Goal: Task Accomplishment & Management: Complete application form

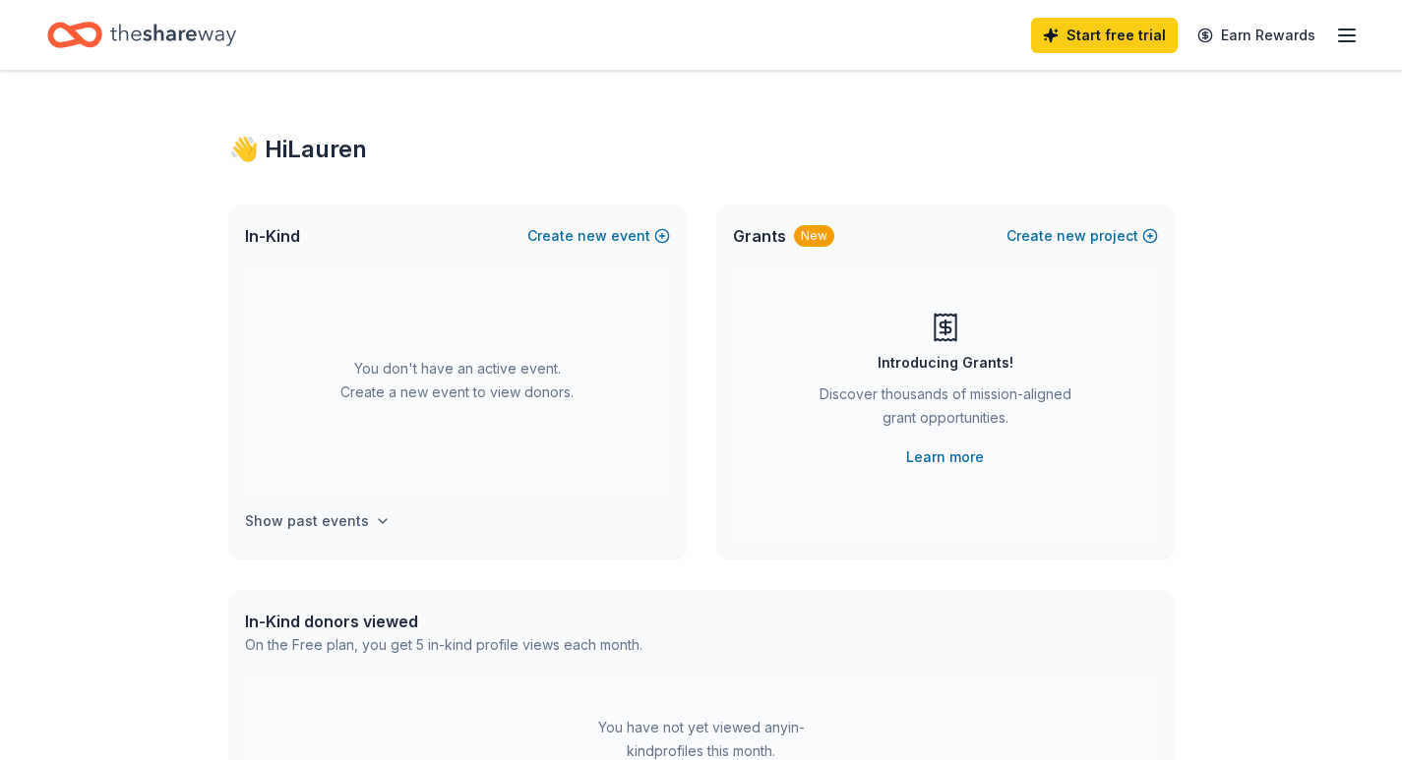
click at [322, 517] on h4 "Show past events" at bounding box center [307, 521] width 124 height 24
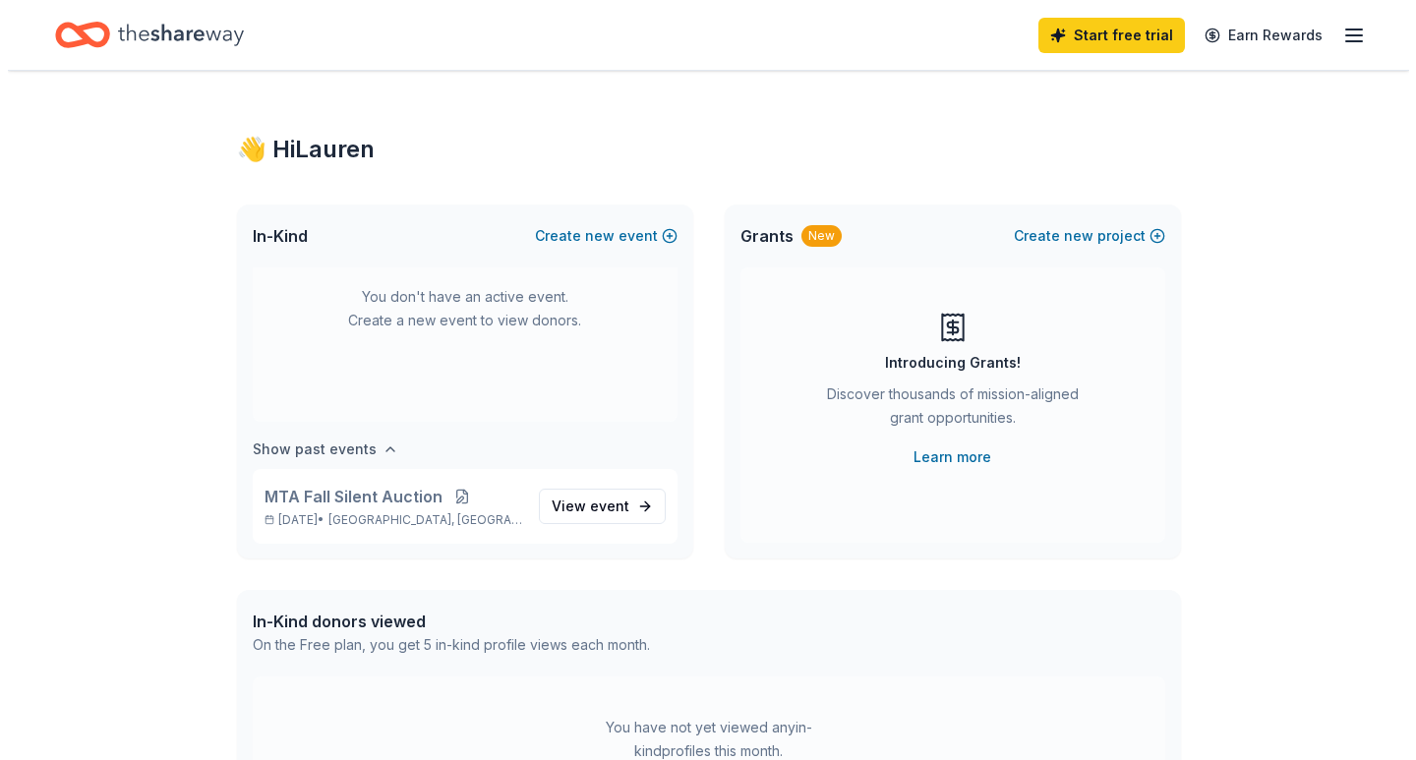
scroll to position [73, 0]
click at [582, 502] on span "event" at bounding box center [601, 505] width 39 height 17
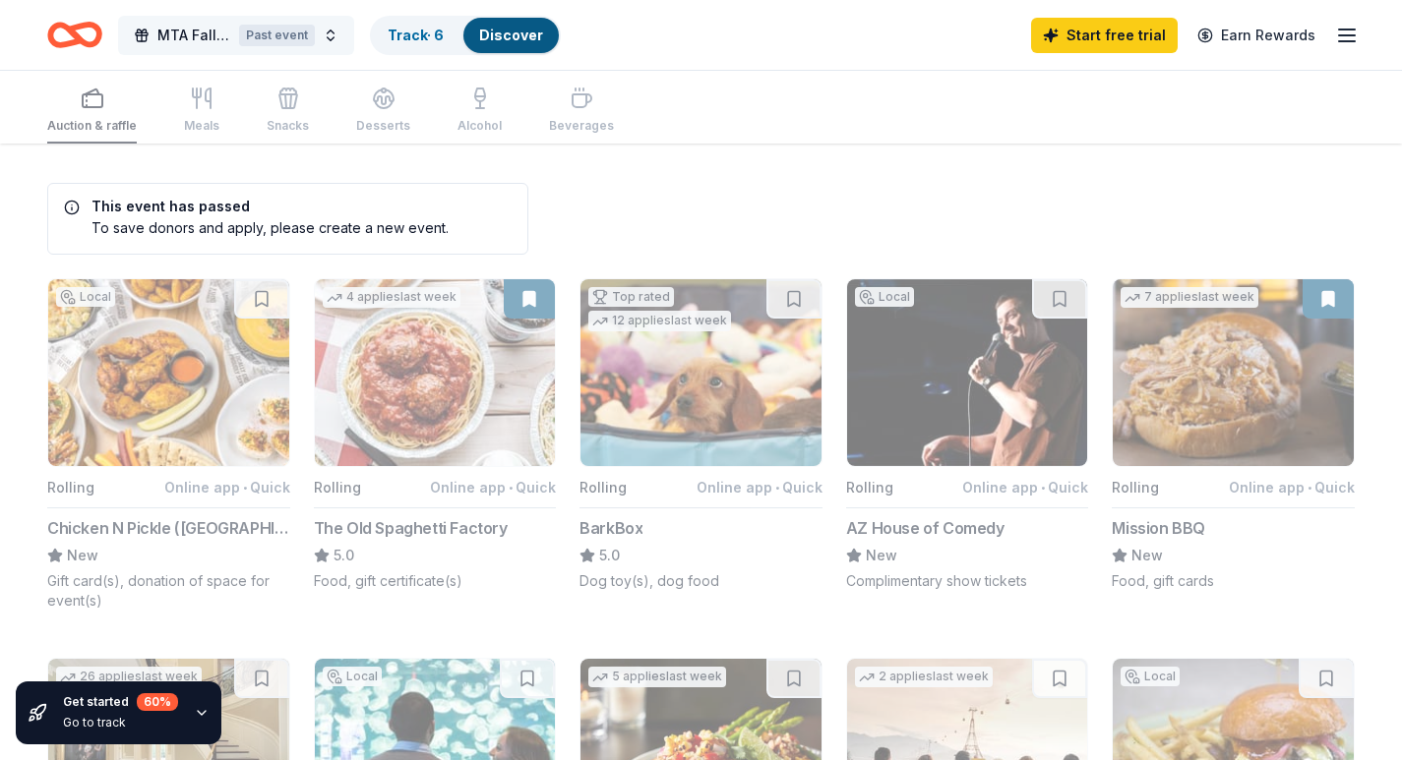
click at [204, 37] on span "MTA Fall Silent Auction" at bounding box center [194, 36] width 74 height 24
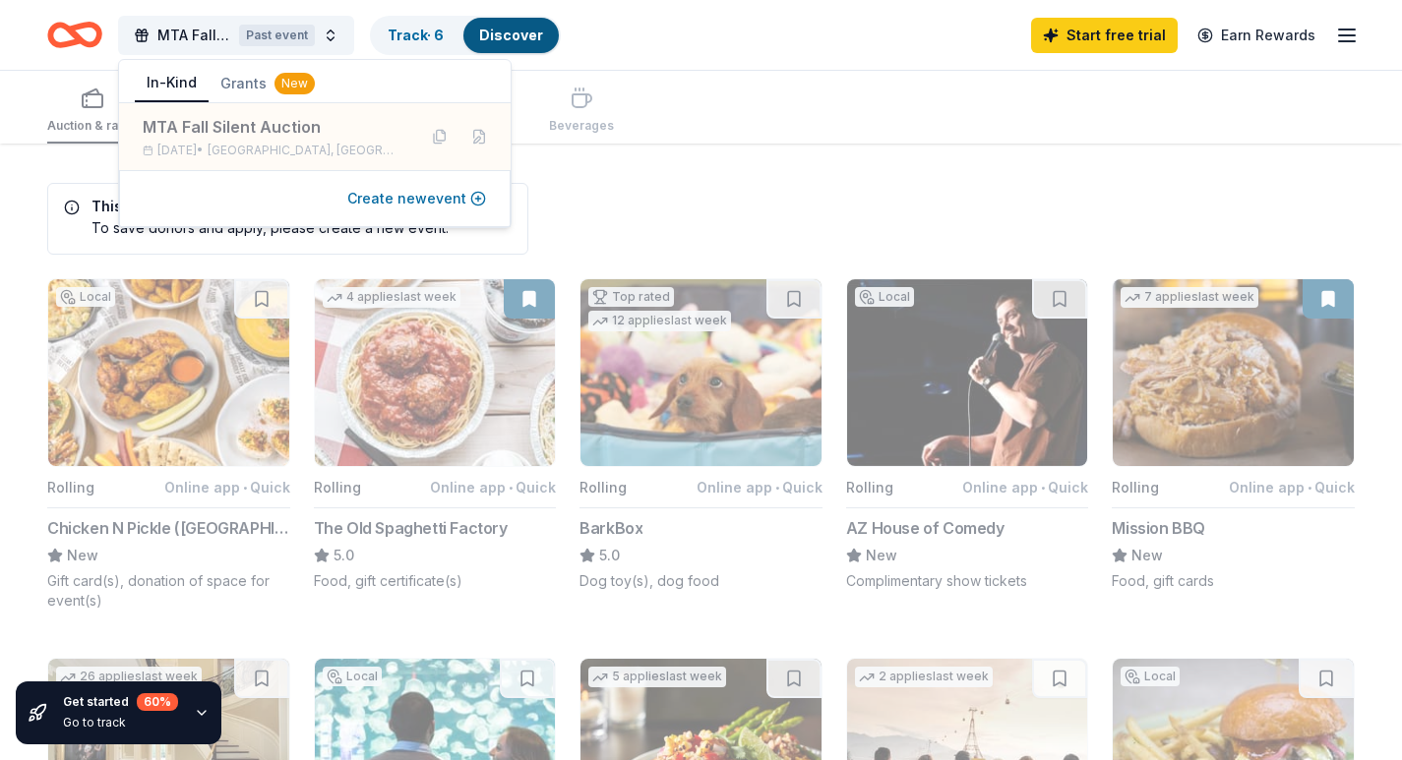
click at [366, 201] on button "Create new event" at bounding box center [416, 199] width 139 height 24
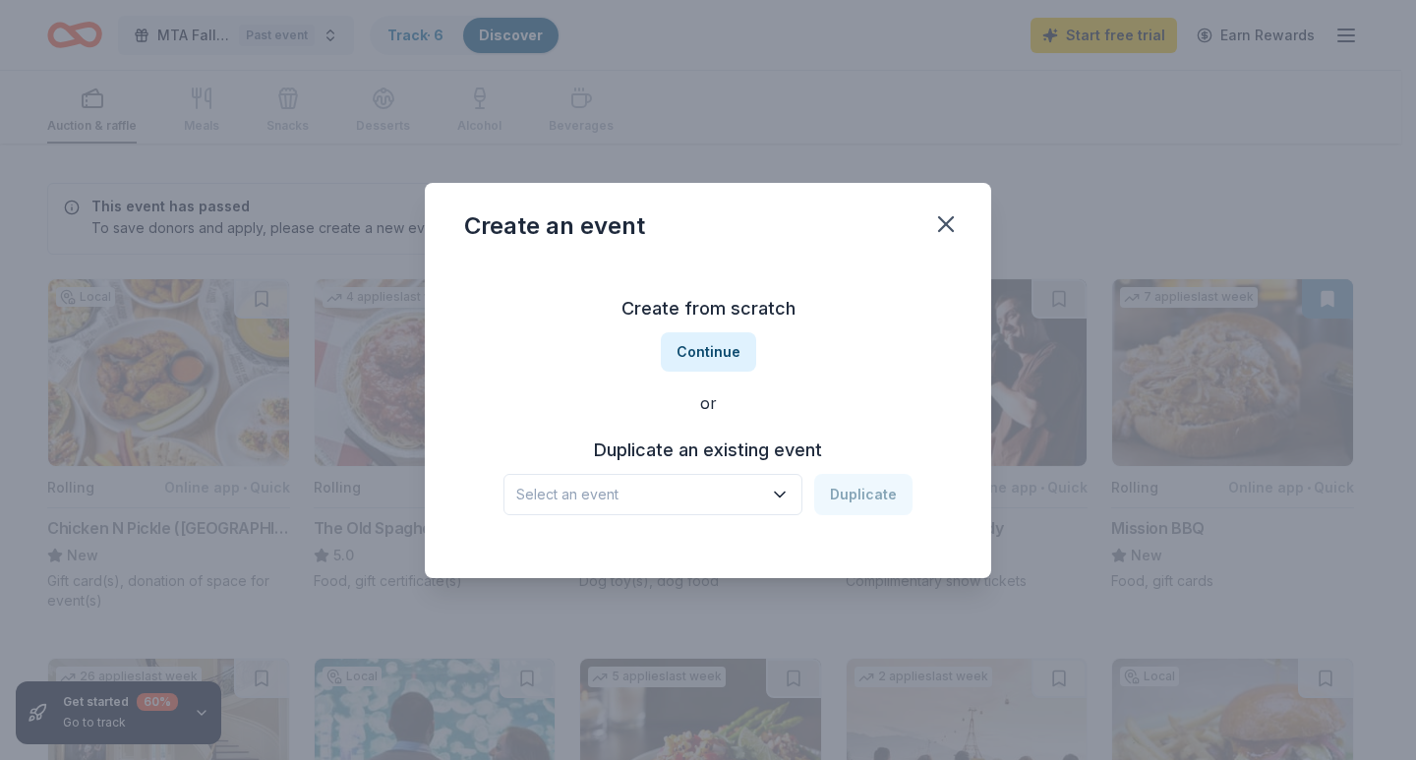
click at [789, 481] on button "Select an event" at bounding box center [653, 494] width 299 height 41
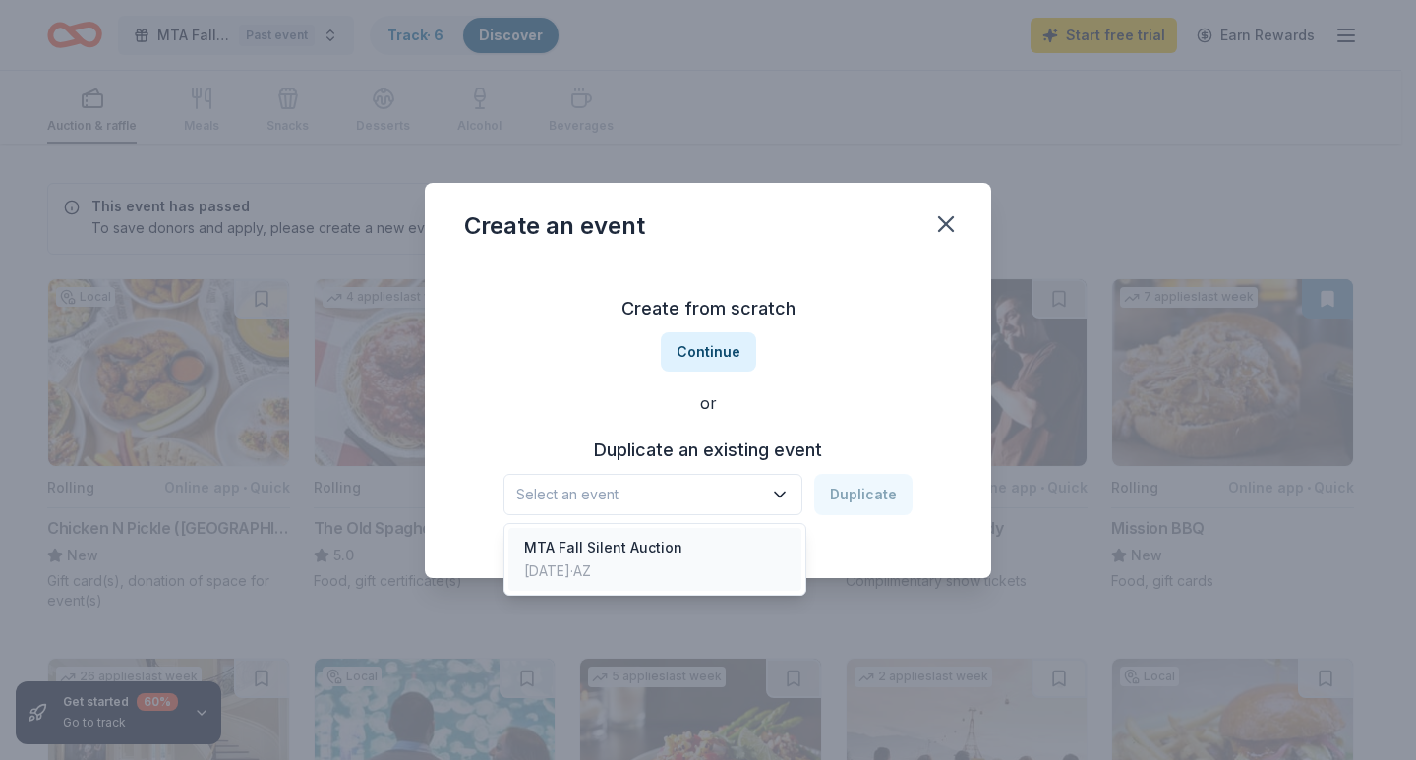
click at [691, 544] on div "MTA Fall Silent Auction Sep 29, 2025 · AZ" at bounding box center [654, 559] width 293 height 63
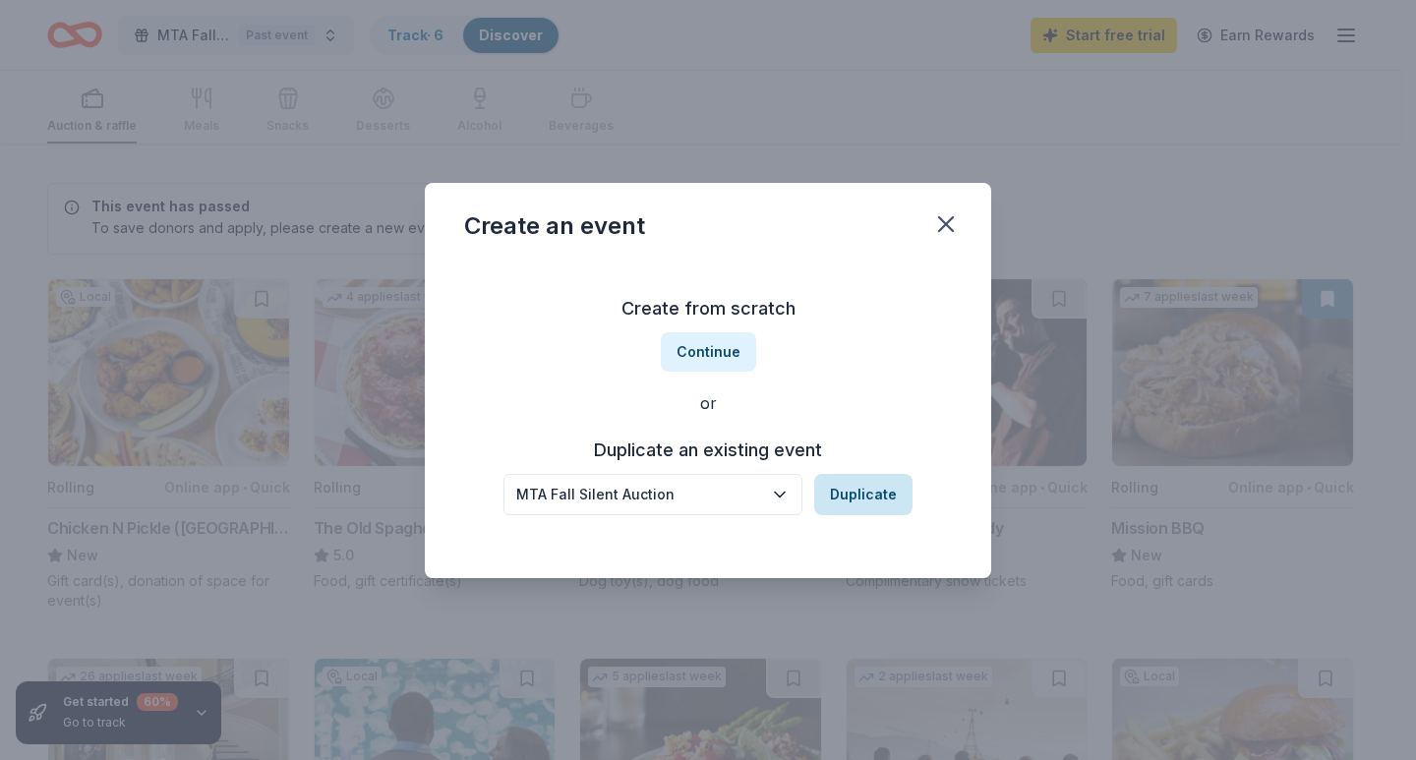
click at [855, 490] on button "Duplicate" at bounding box center [863, 494] width 98 height 41
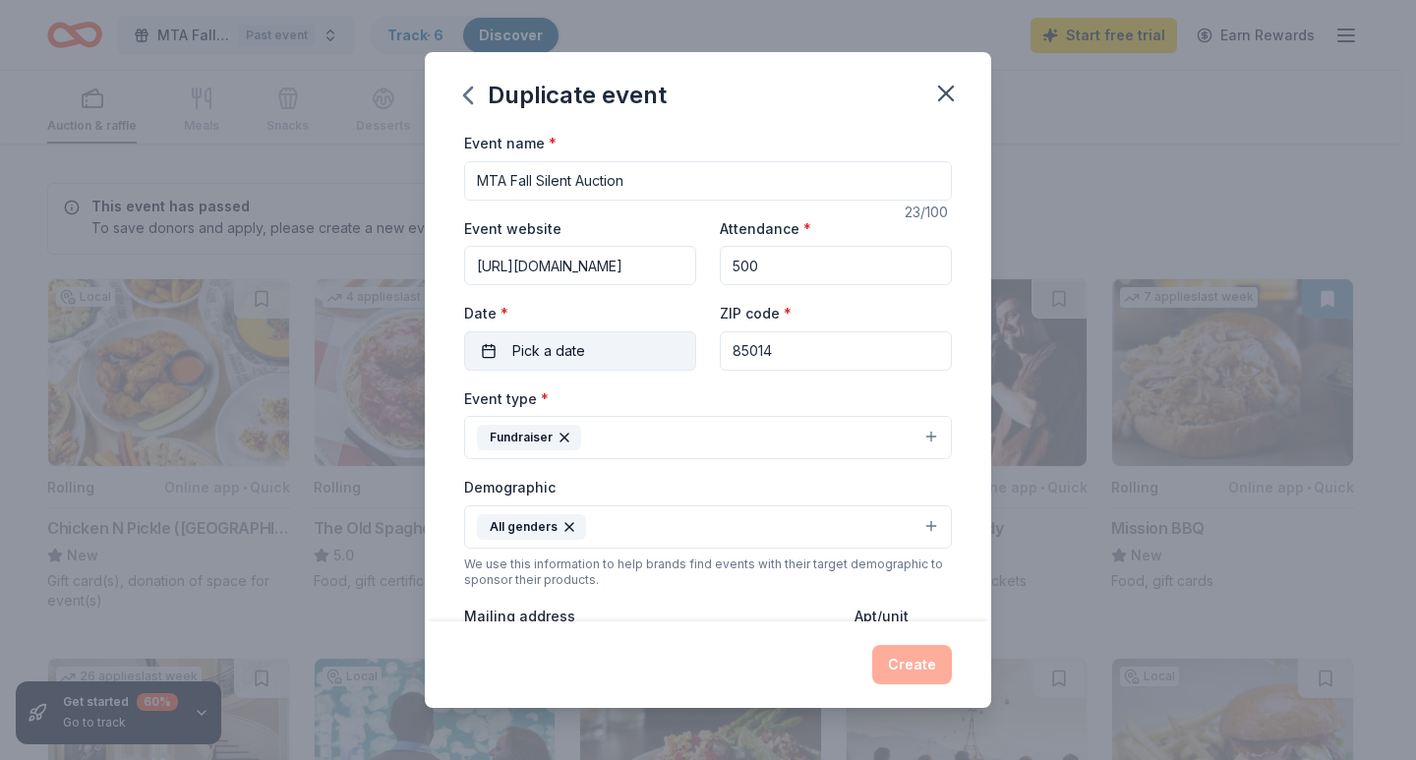
click at [573, 354] on span "Pick a date" at bounding box center [548, 351] width 73 height 24
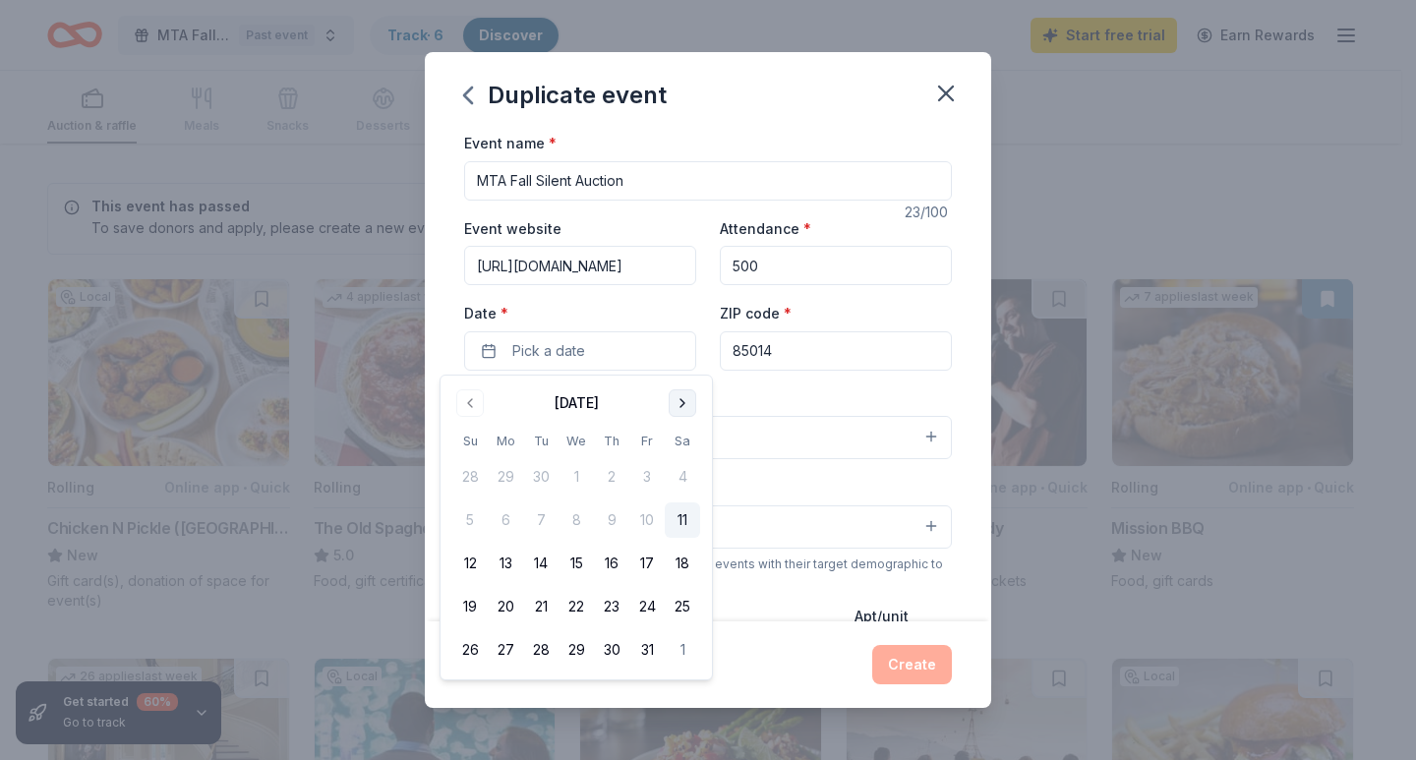
click at [682, 396] on button "Go to next month" at bounding box center [683, 403] width 28 height 28
click at [497, 513] on button "3" at bounding box center [505, 520] width 35 height 35
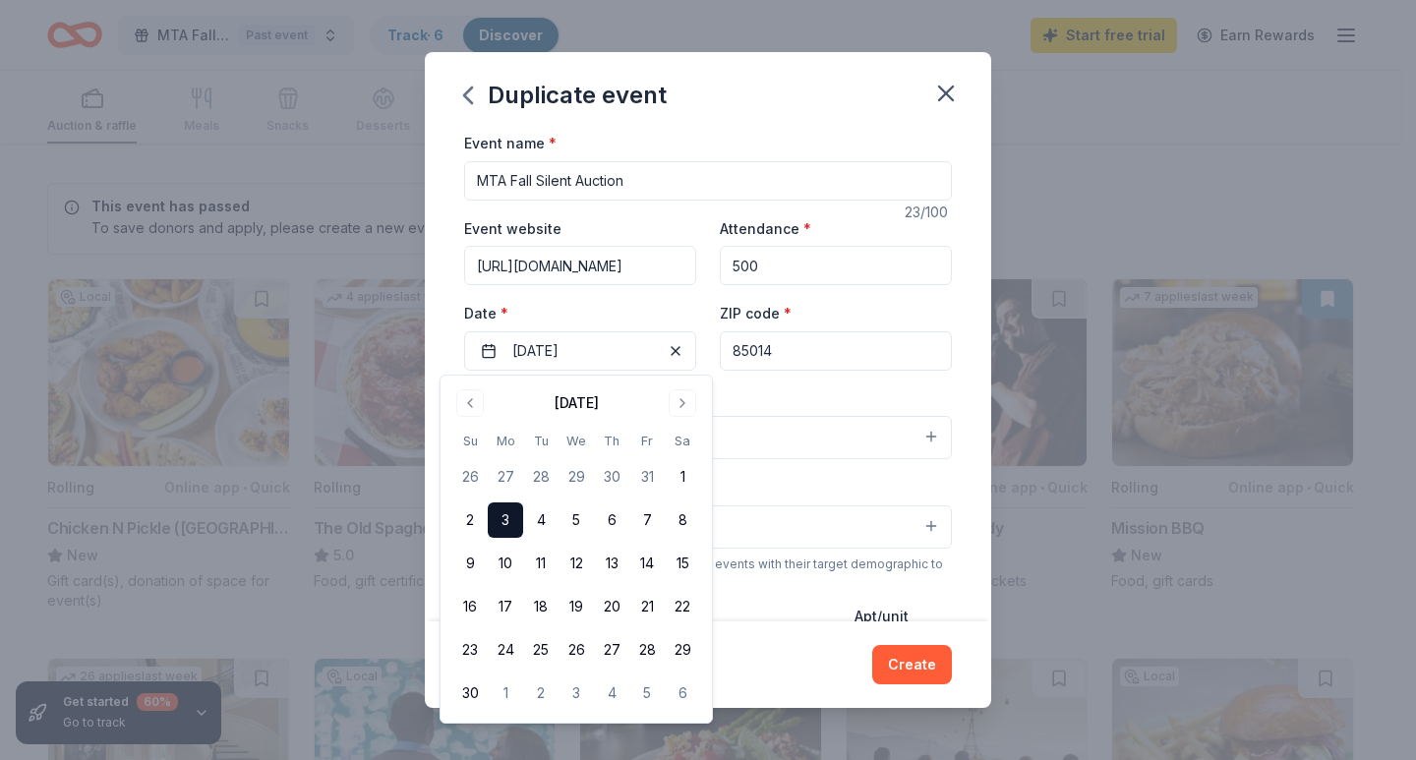
click at [718, 450] on button "Fundraiser" at bounding box center [708, 437] width 488 height 43
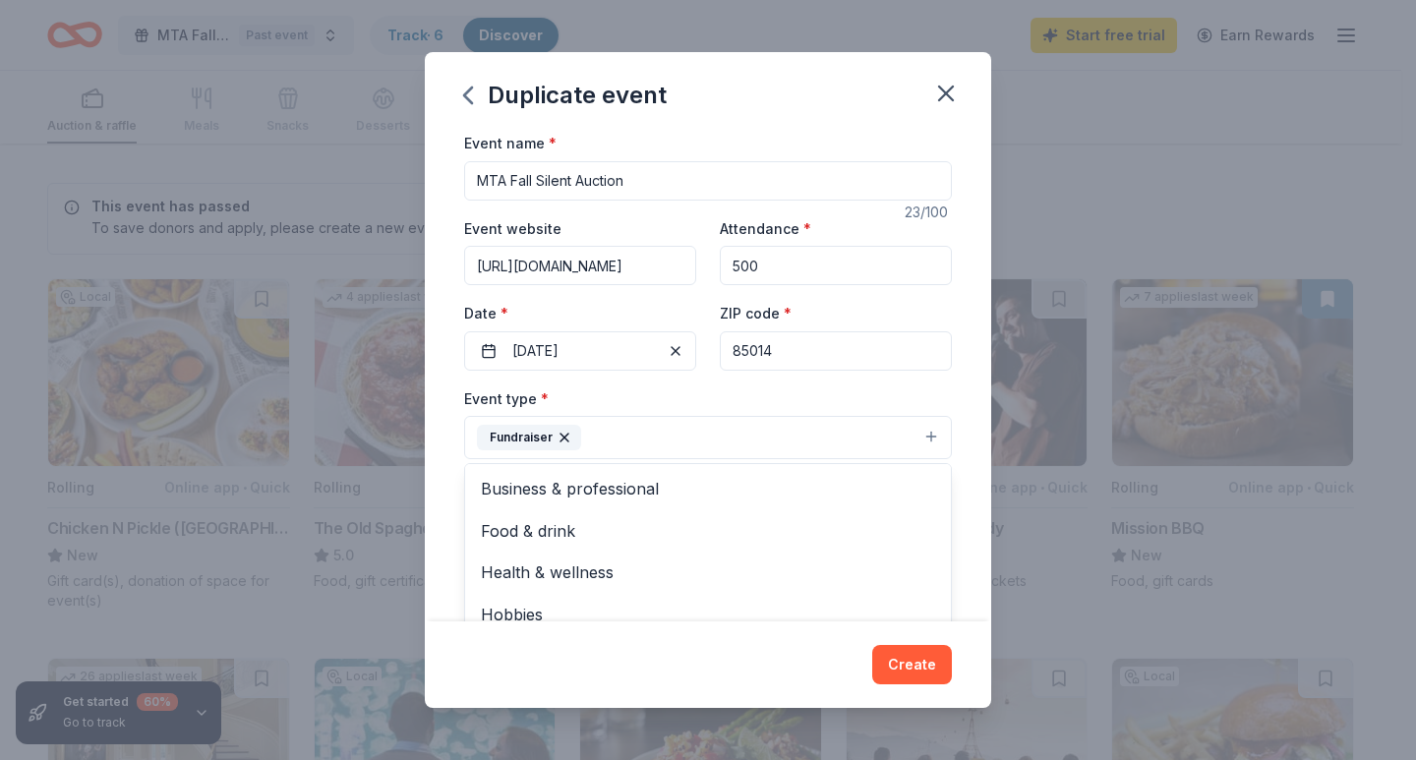
click at [947, 377] on div "Event name * MTA Fall Silent Auction 23 /100 Event website https://mta.madisona…" at bounding box center [708, 376] width 567 height 491
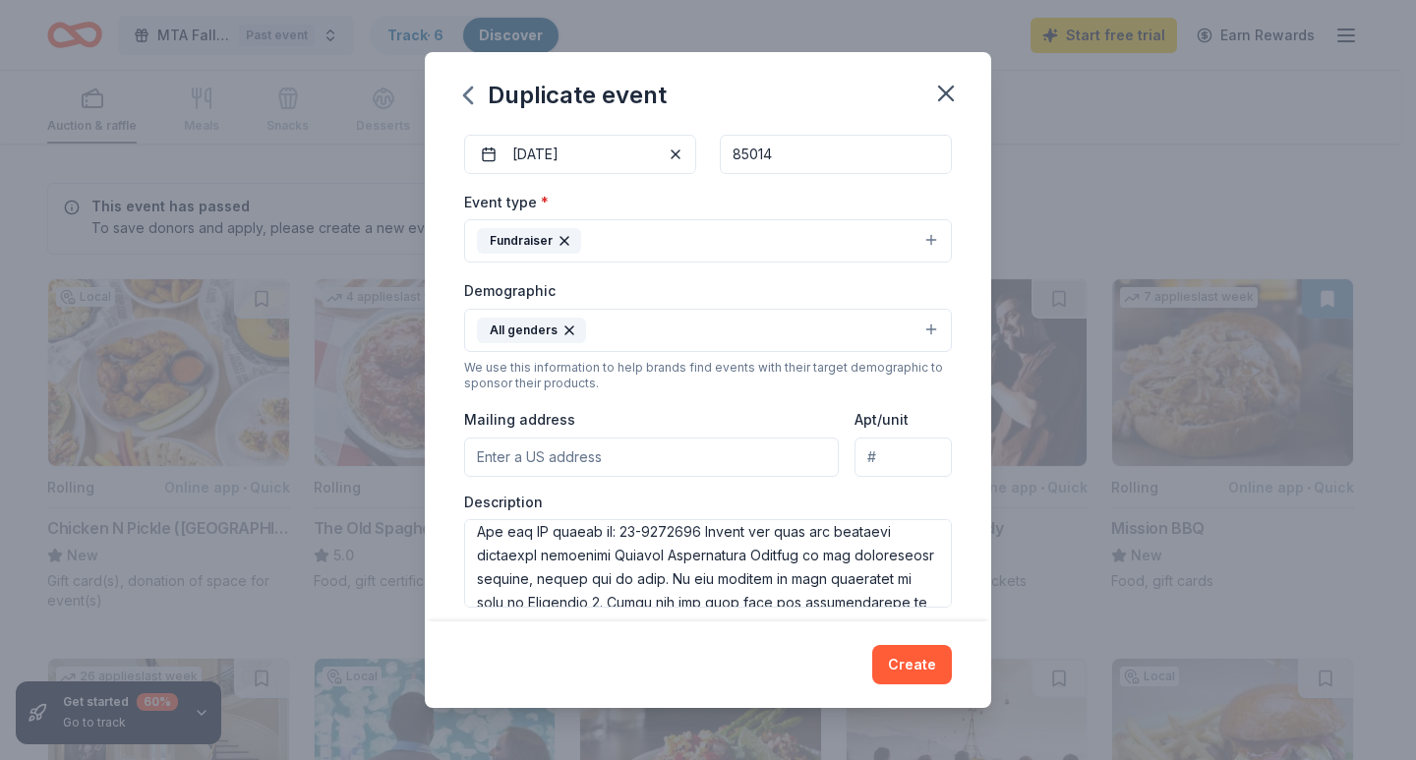
scroll to position [519, 0]
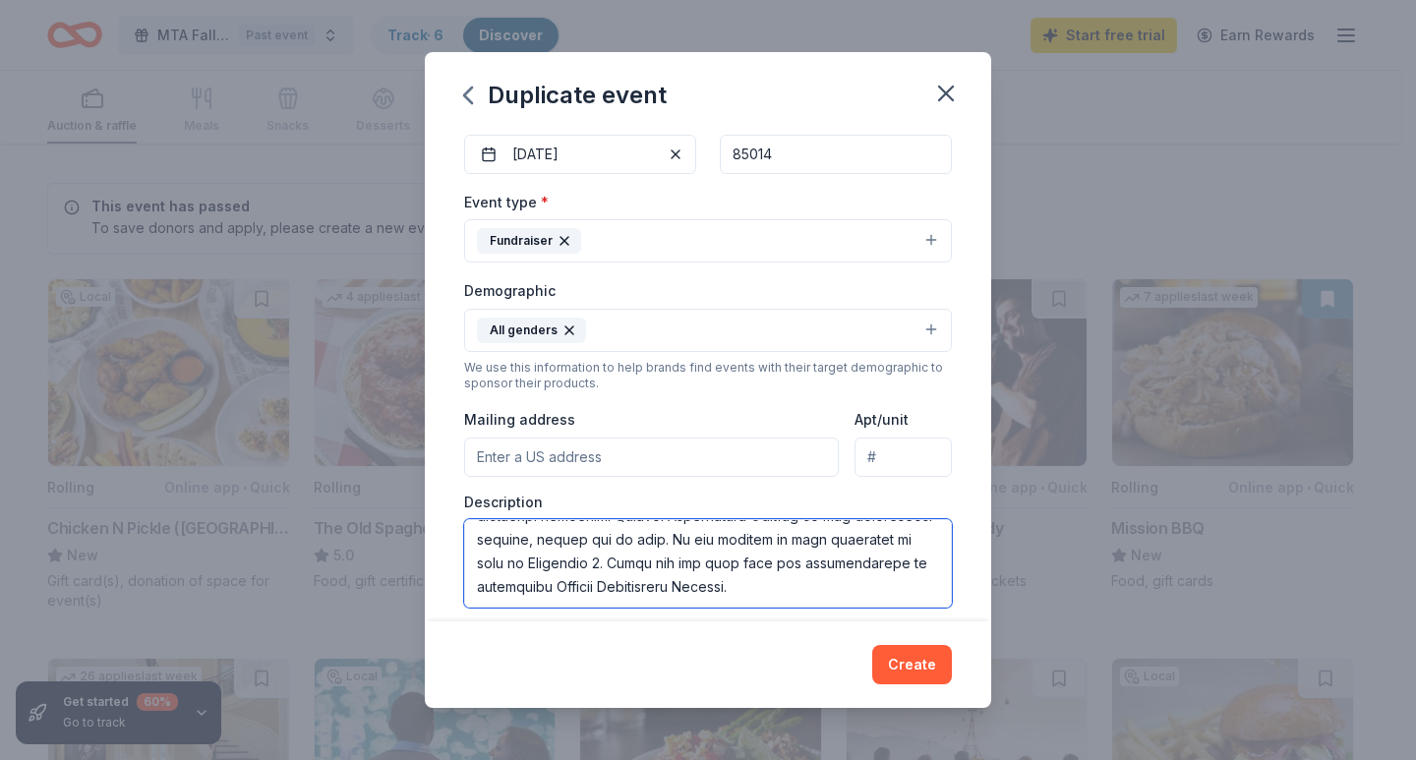
click at [858, 543] on textarea at bounding box center [708, 563] width 488 height 89
type textarea "Madison Traditional Academy (MTA) is a K-8 public school located in Phoenix, AZ…"
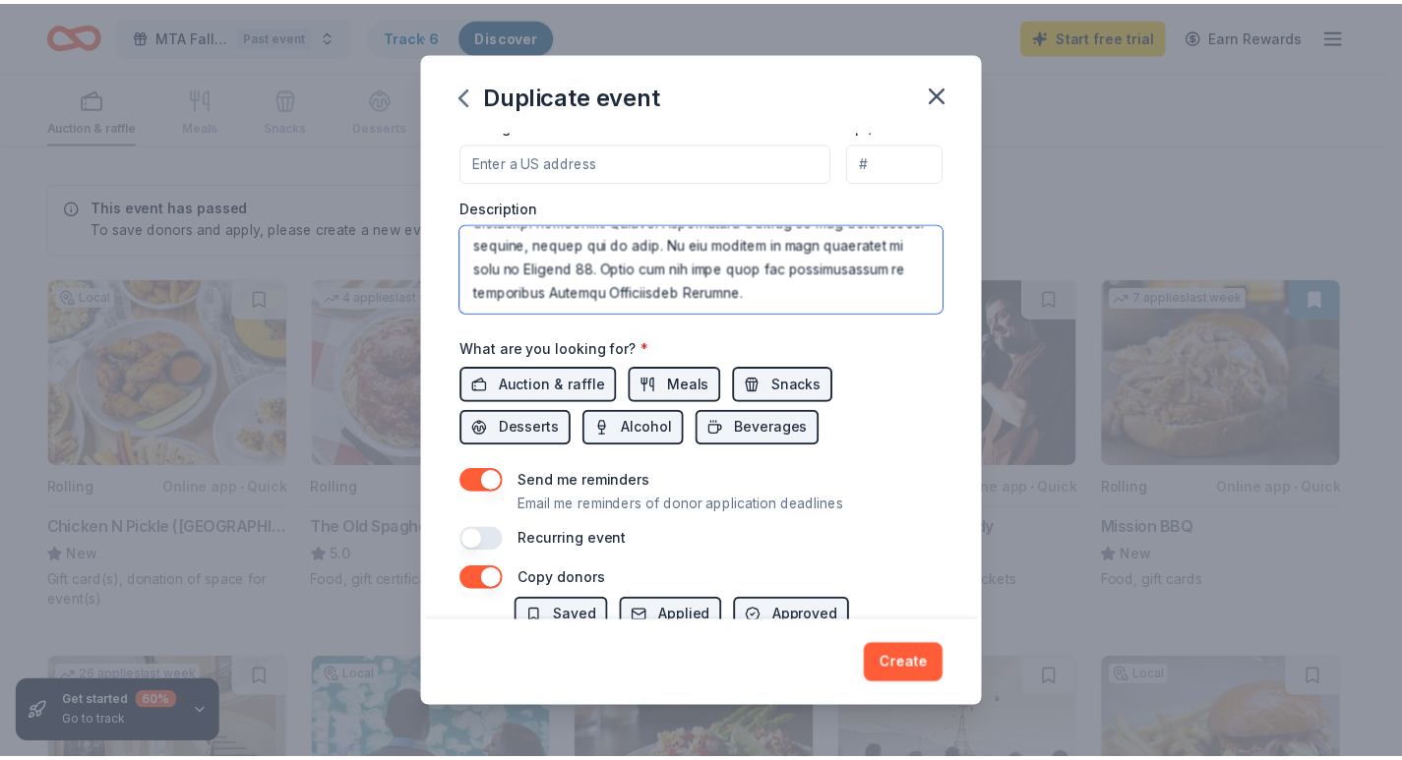
scroll to position [590, 0]
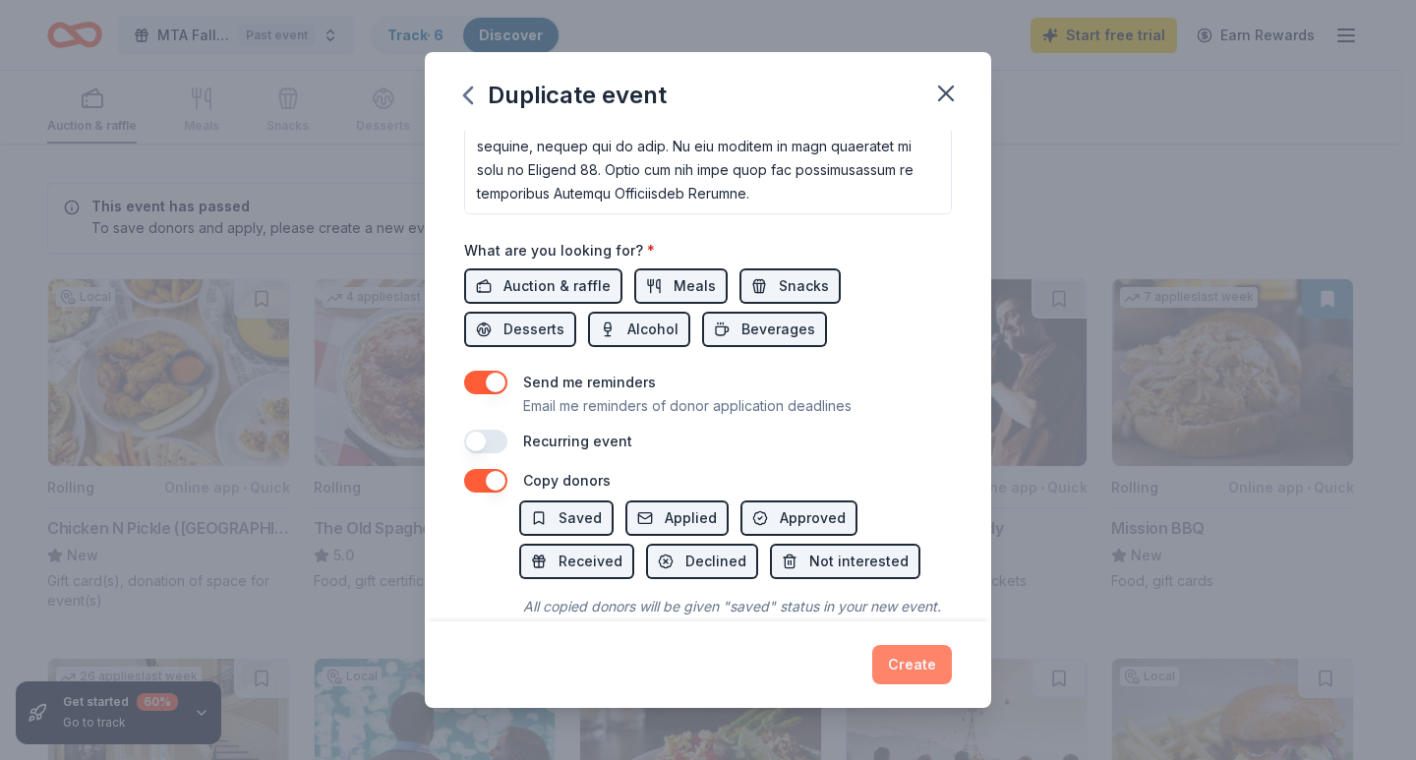
click at [894, 665] on button "Create" at bounding box center [912, 664] width 80 height 39
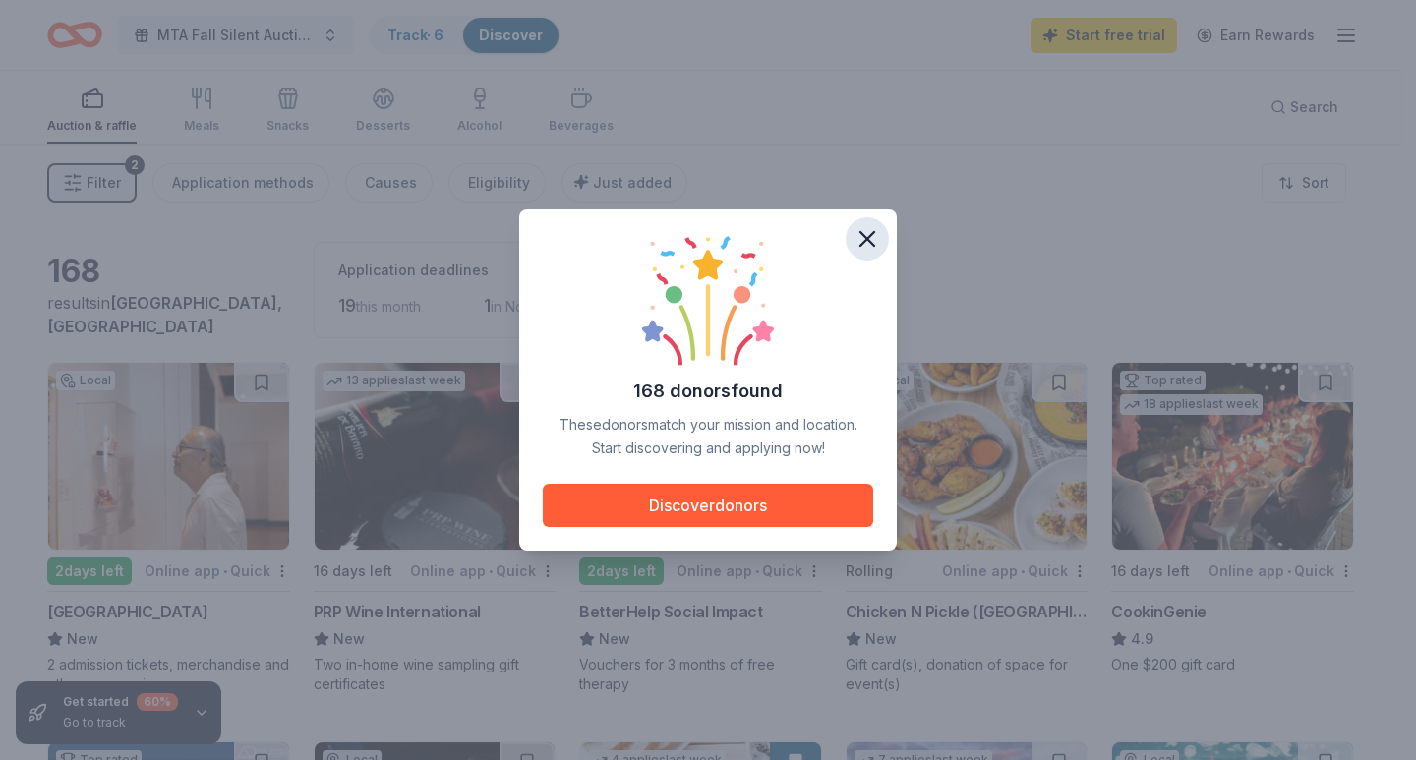
click at [869, 234] on icon "button" at bounding box center [868, 239] width 28 height 28
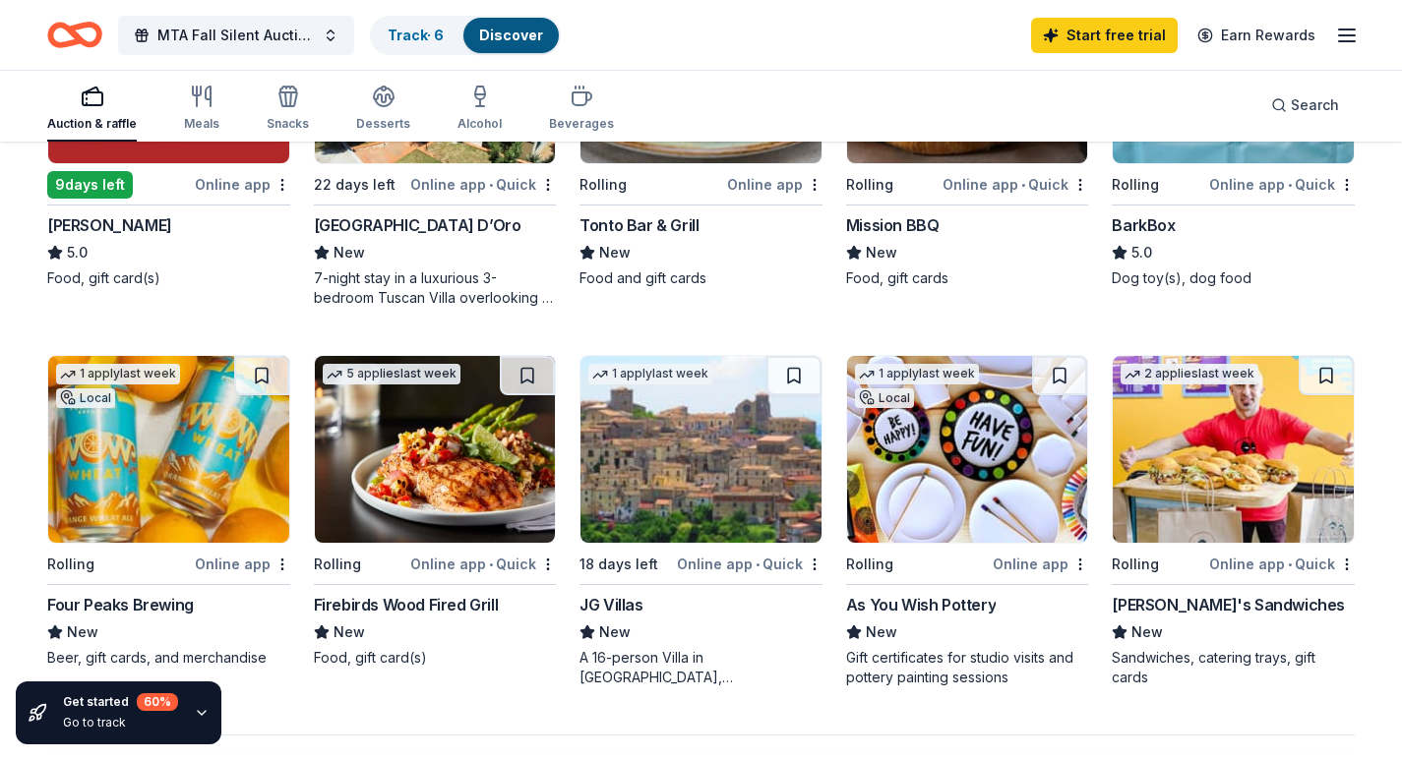
scroll to position [1180, 0]
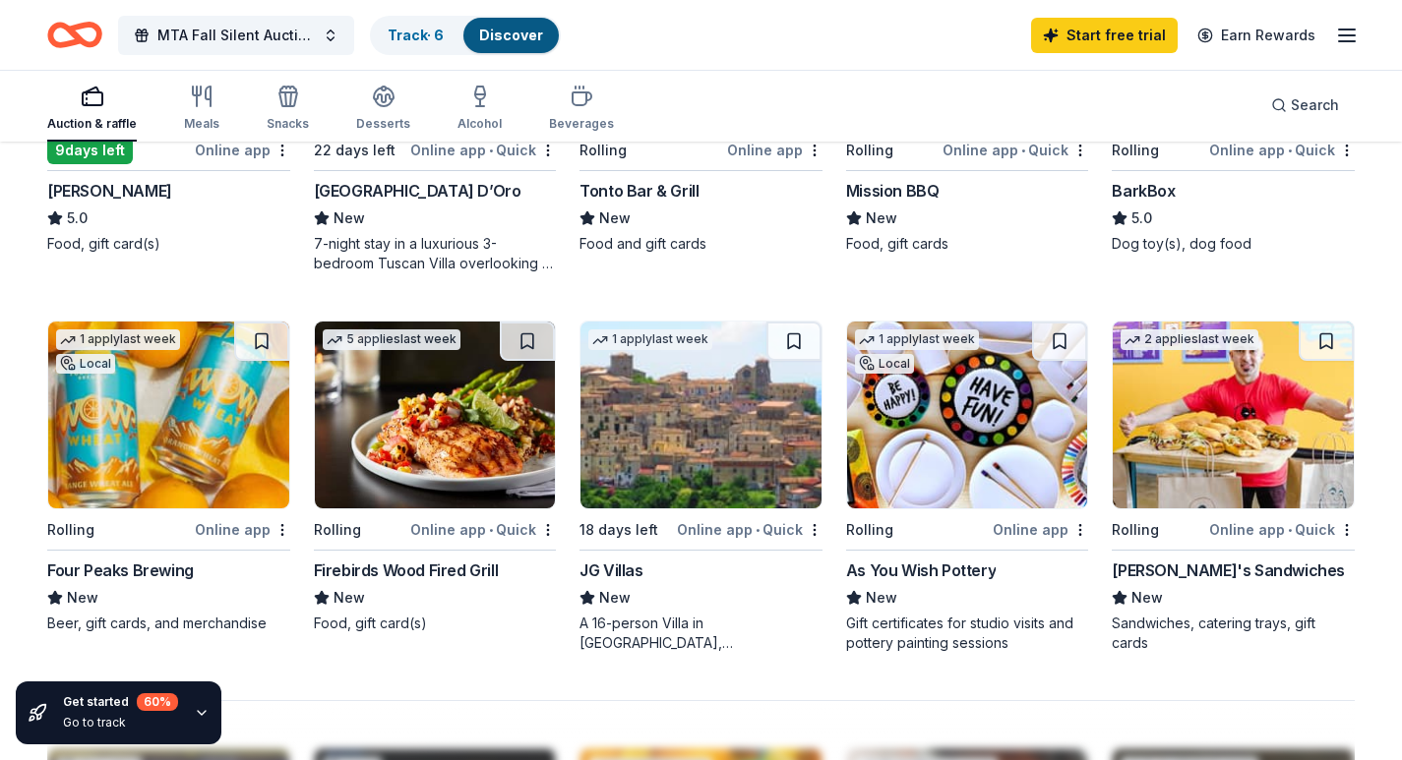
click at [199, 473] on img at bounding box center [168, 415] width 241 height 187
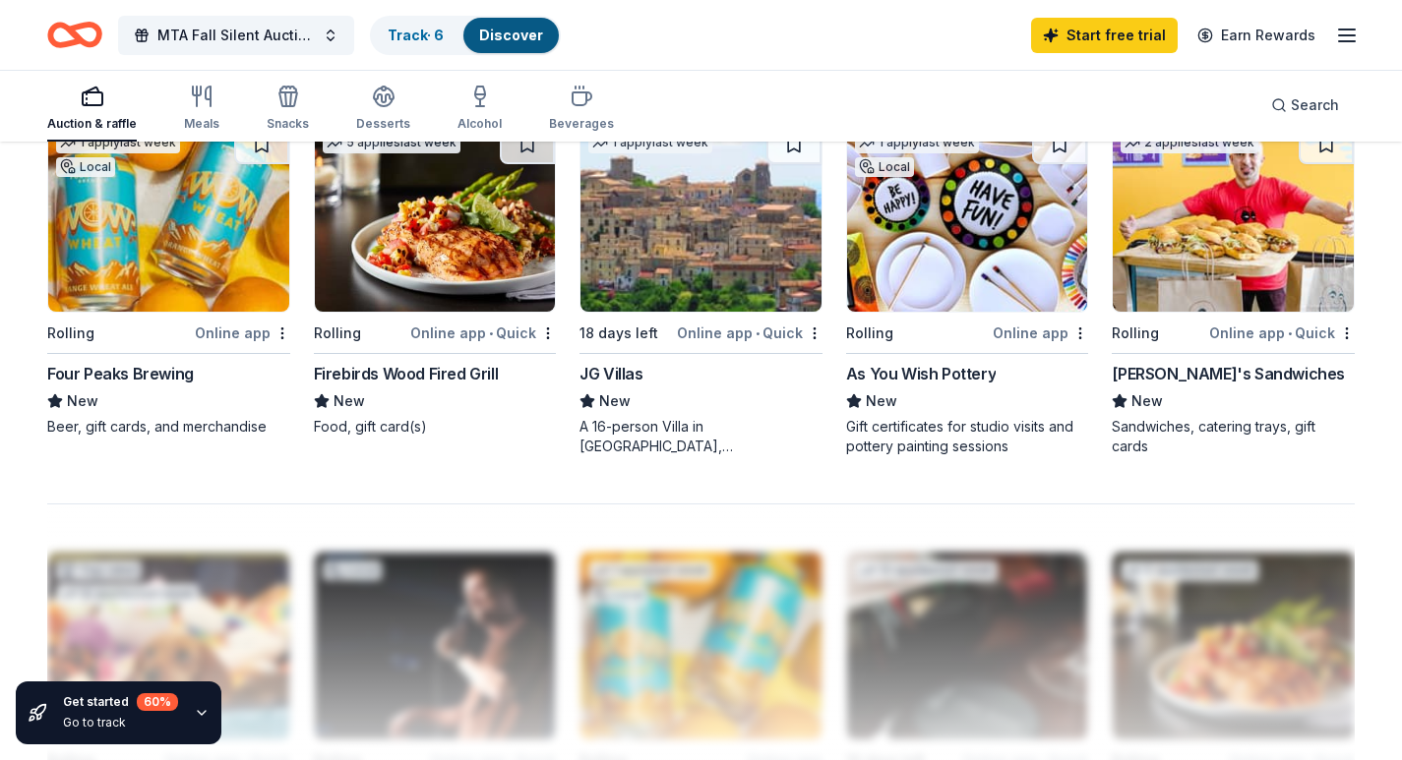
scroll to position [1279, 0]
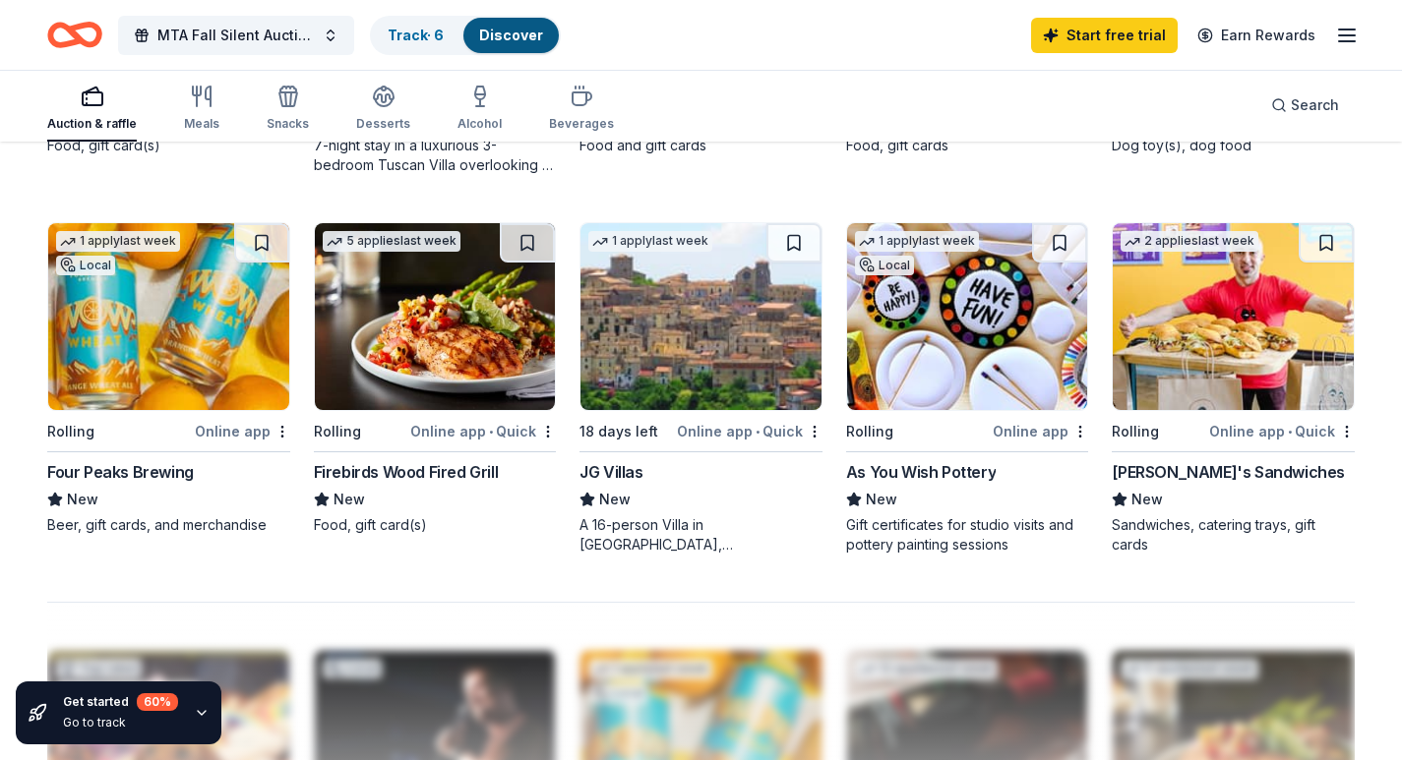
click at [430, 346] on img at bounding box center [435, 316] width 241 height 187
click at [90, 357] on img at bounding box center [168, 316] width 241 height 187
click at [1203, 336] on img at bounding box center [1232, 316] width 241 height 187
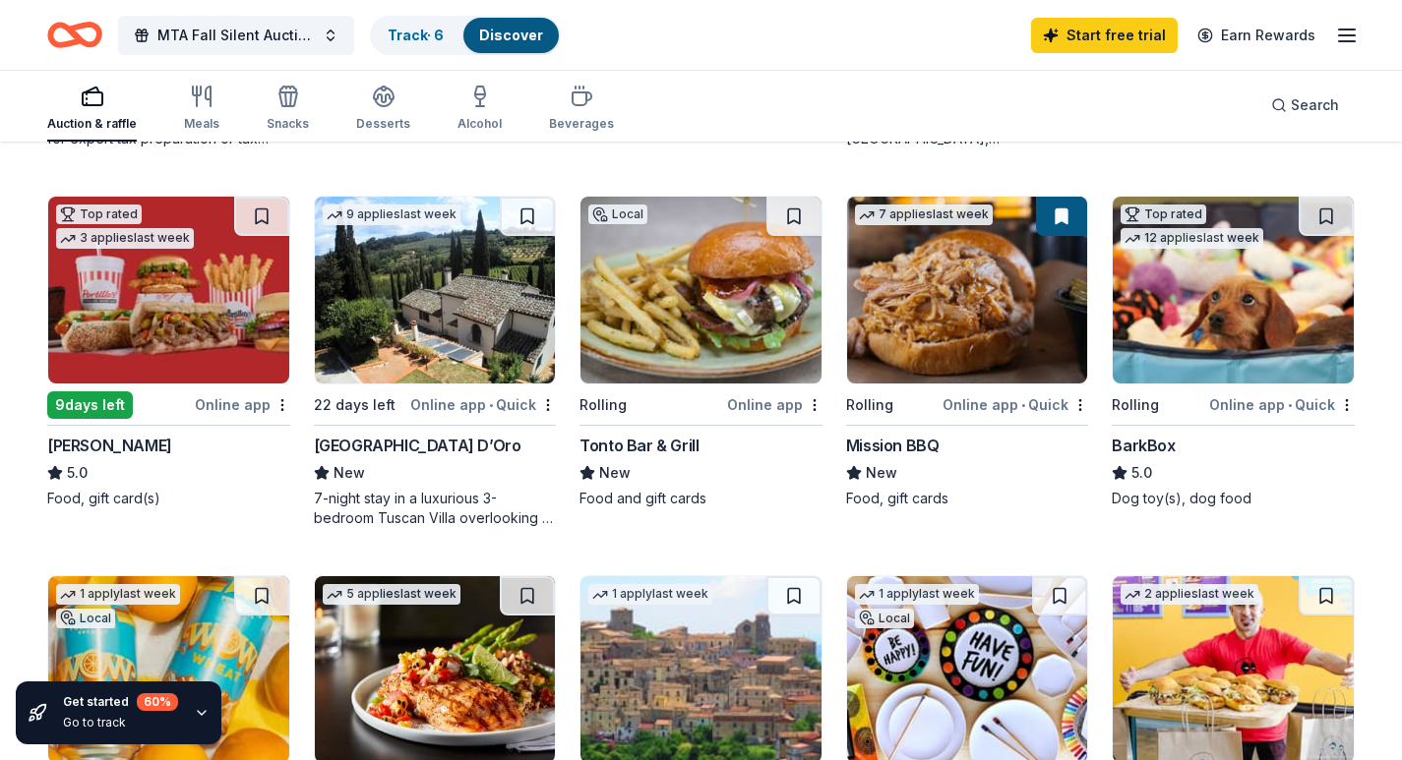
scroll to position [827, 0]
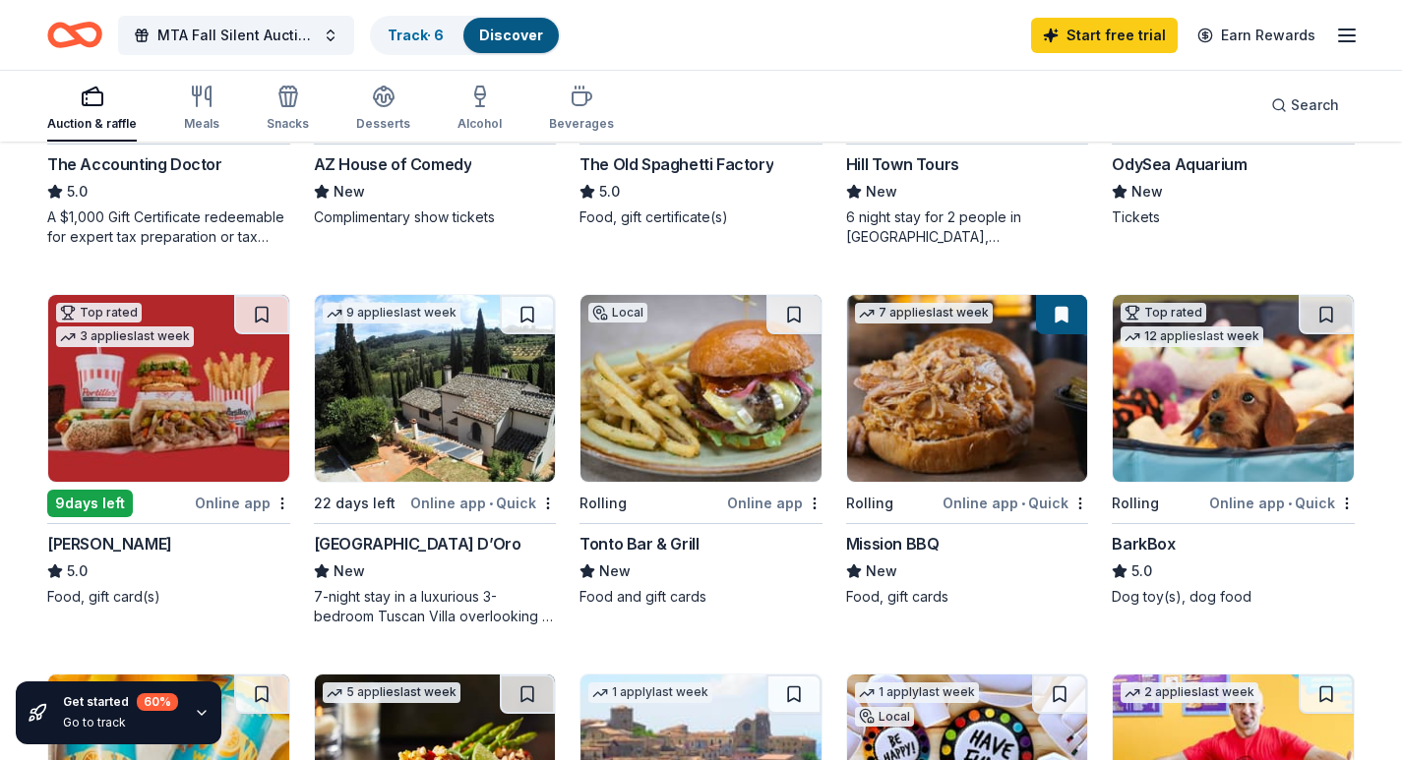
click at [680, 408] on img at bounding box center [700, 388] width 241 height 187
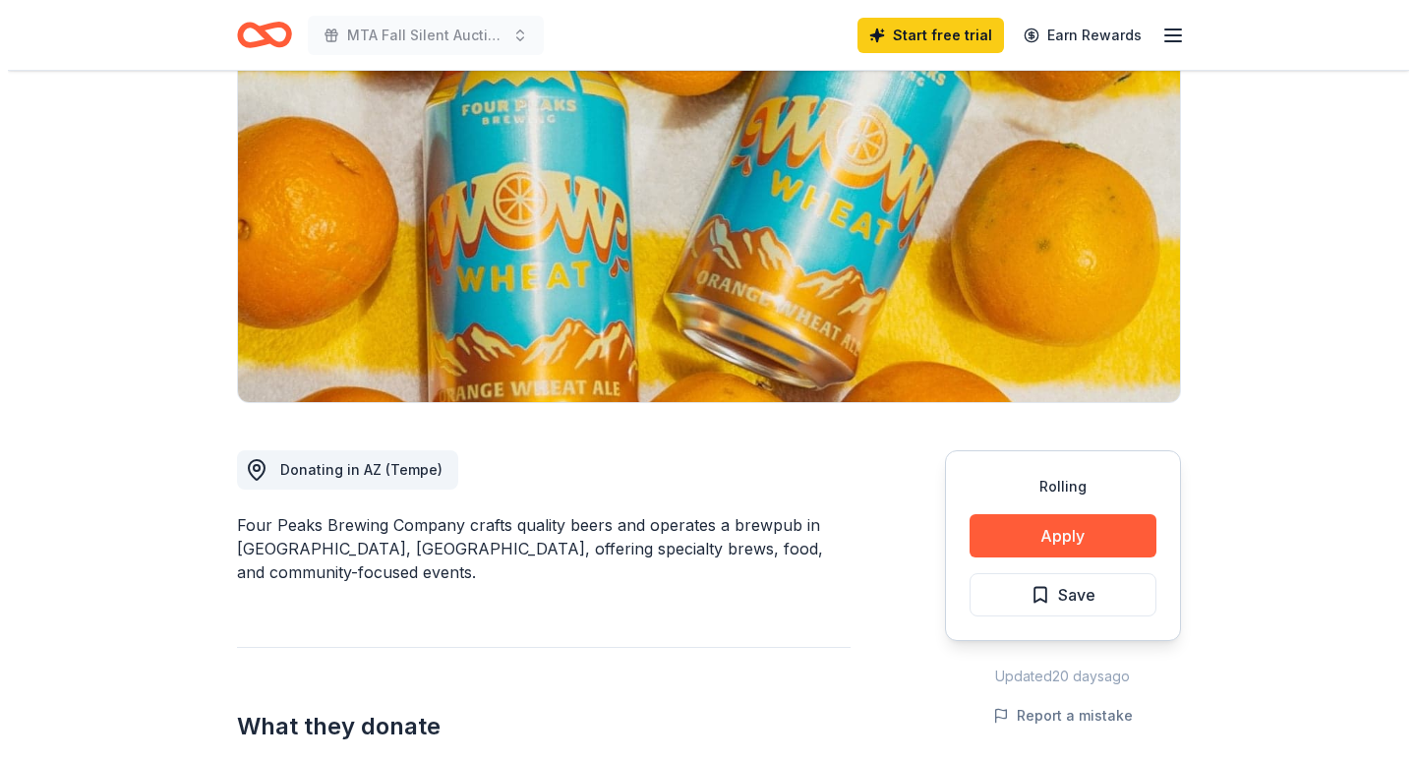
scroll to position [197, 0]
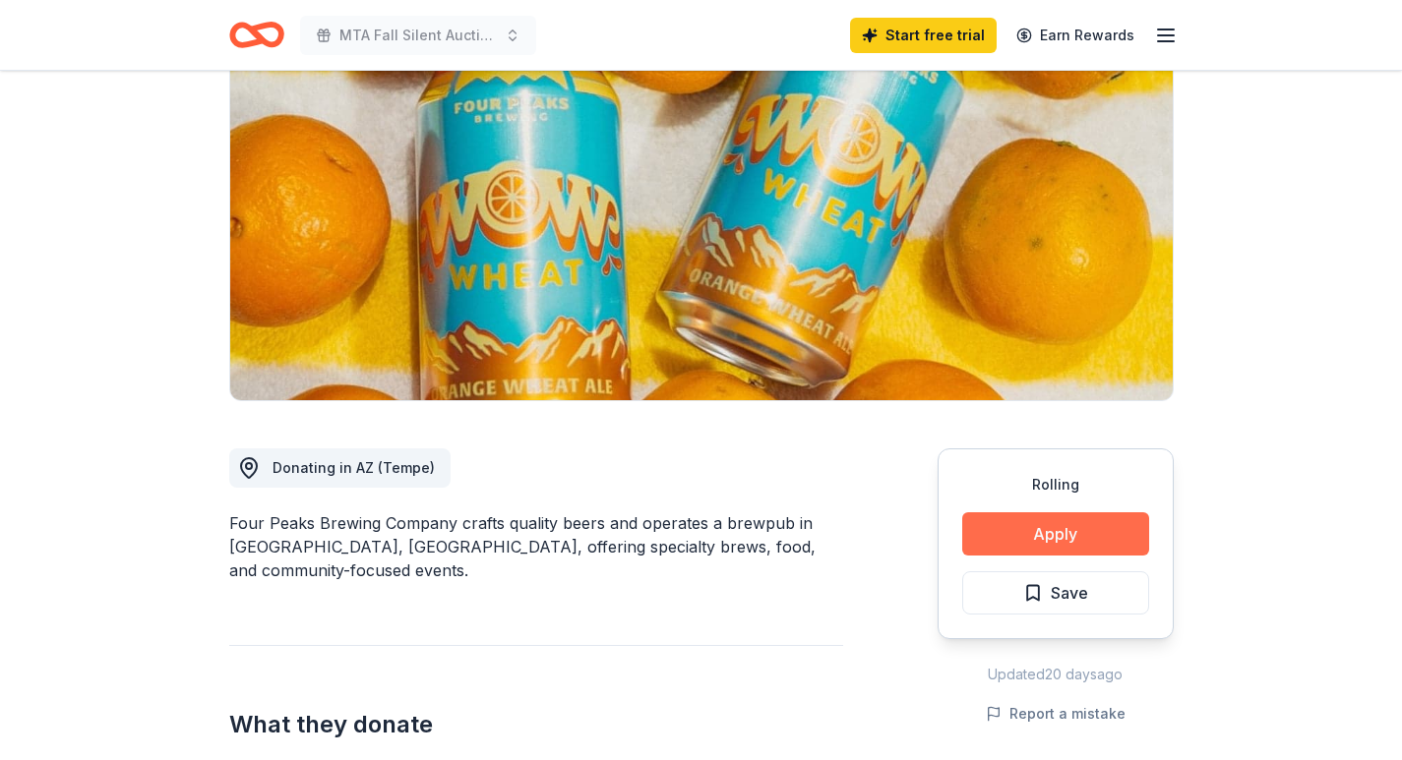
click at [1100, 522] on button "Apply" at bounding box center [1055, 533] width 187 height 43
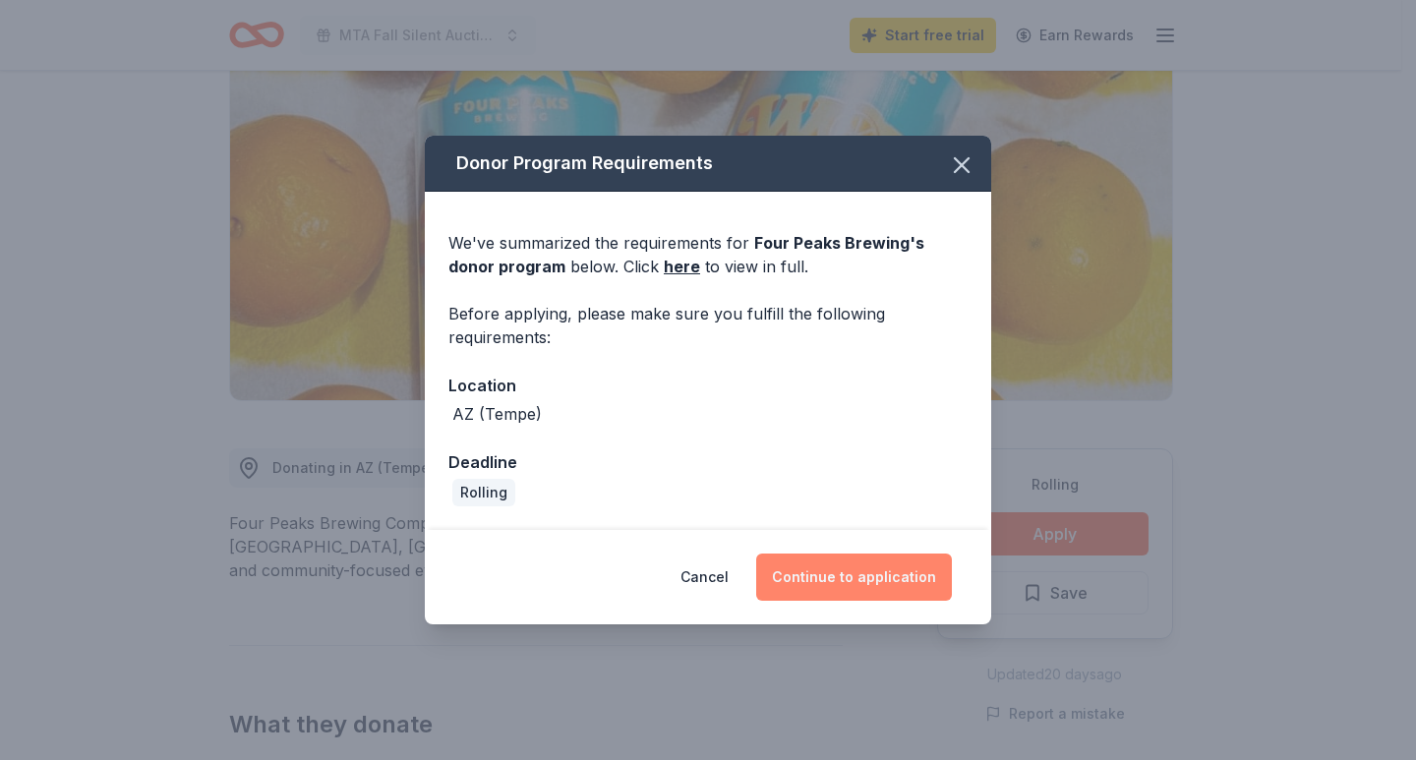
click at [906, 582] on button "Continue to application" at bounding box center [854, 577] width 196 height 47
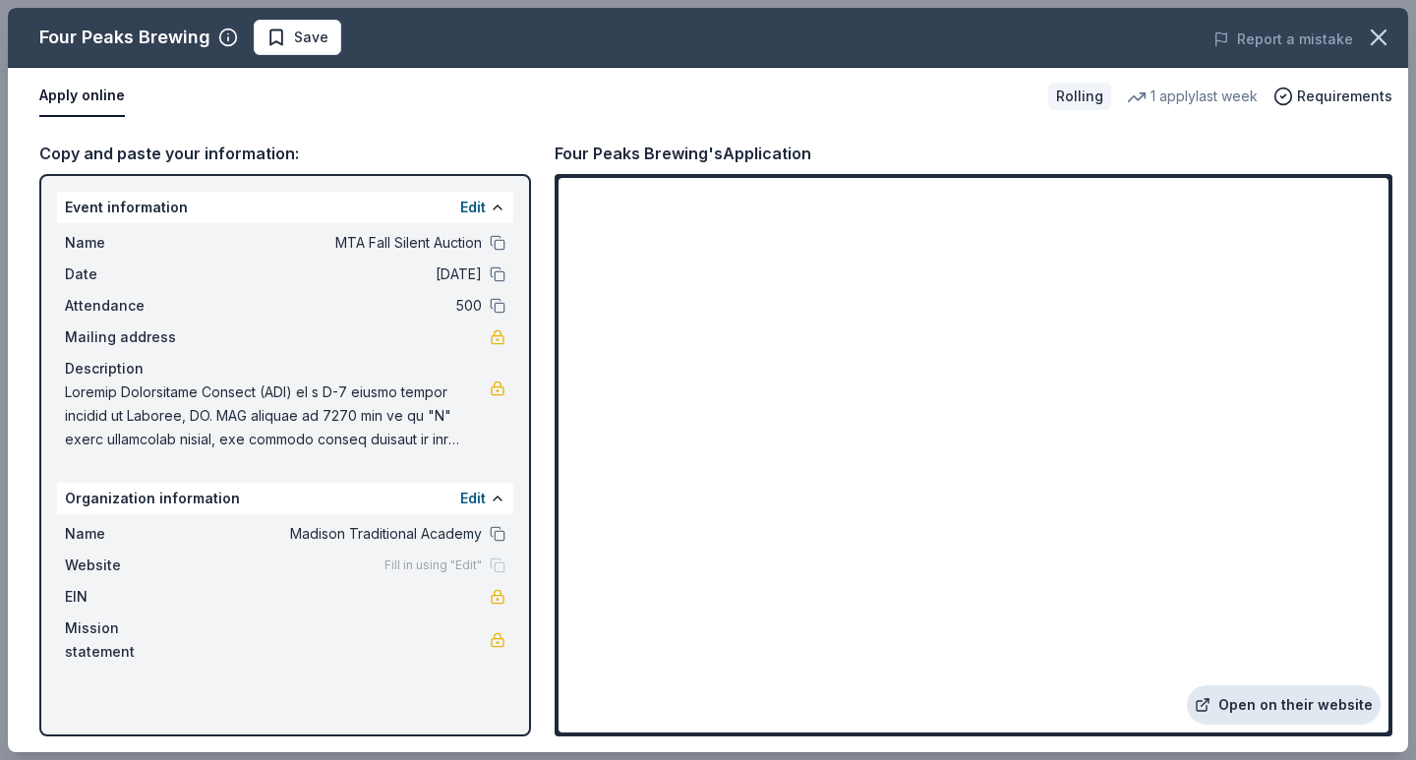
click at [1280, 701] on link "Open on their website" at bounding box center [1284, 705] width 194 height 39
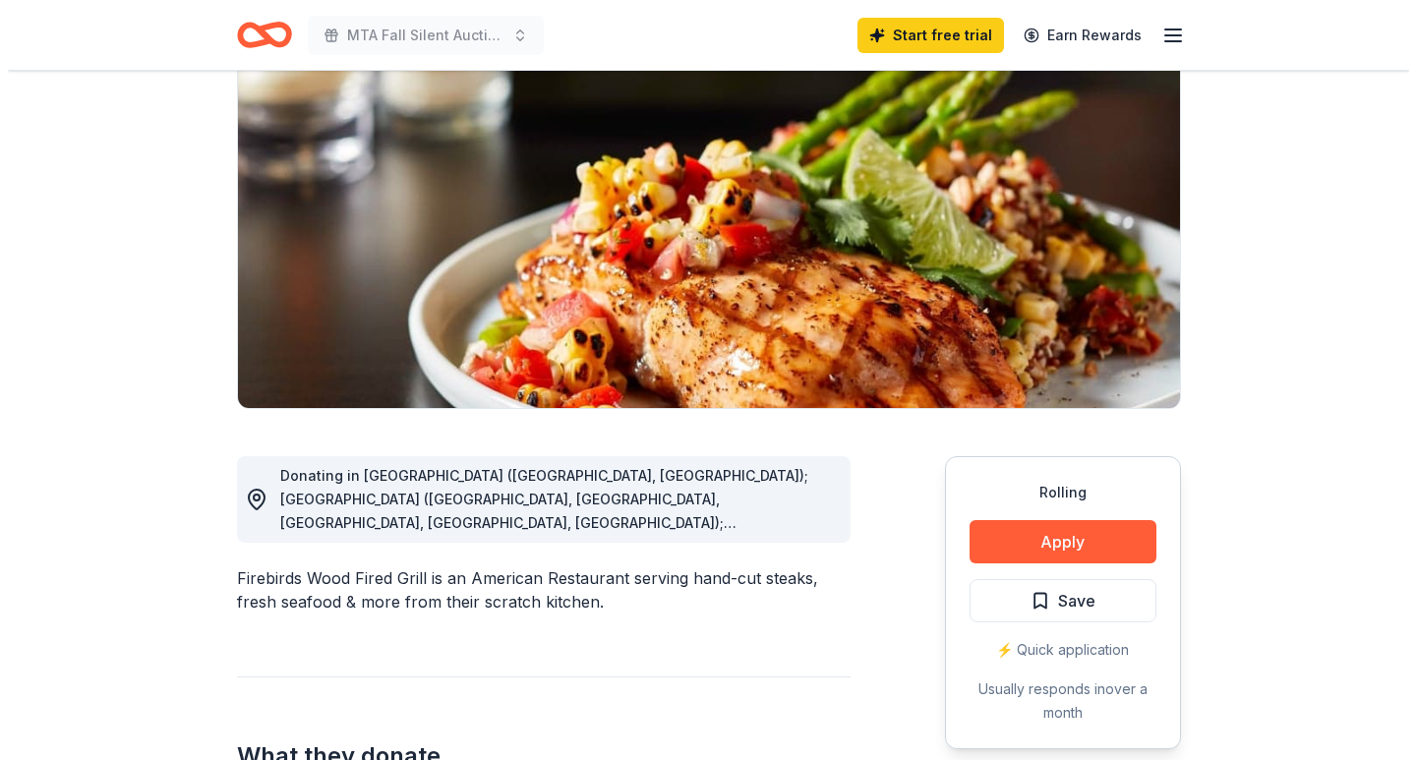
scroll to position [197, 0]
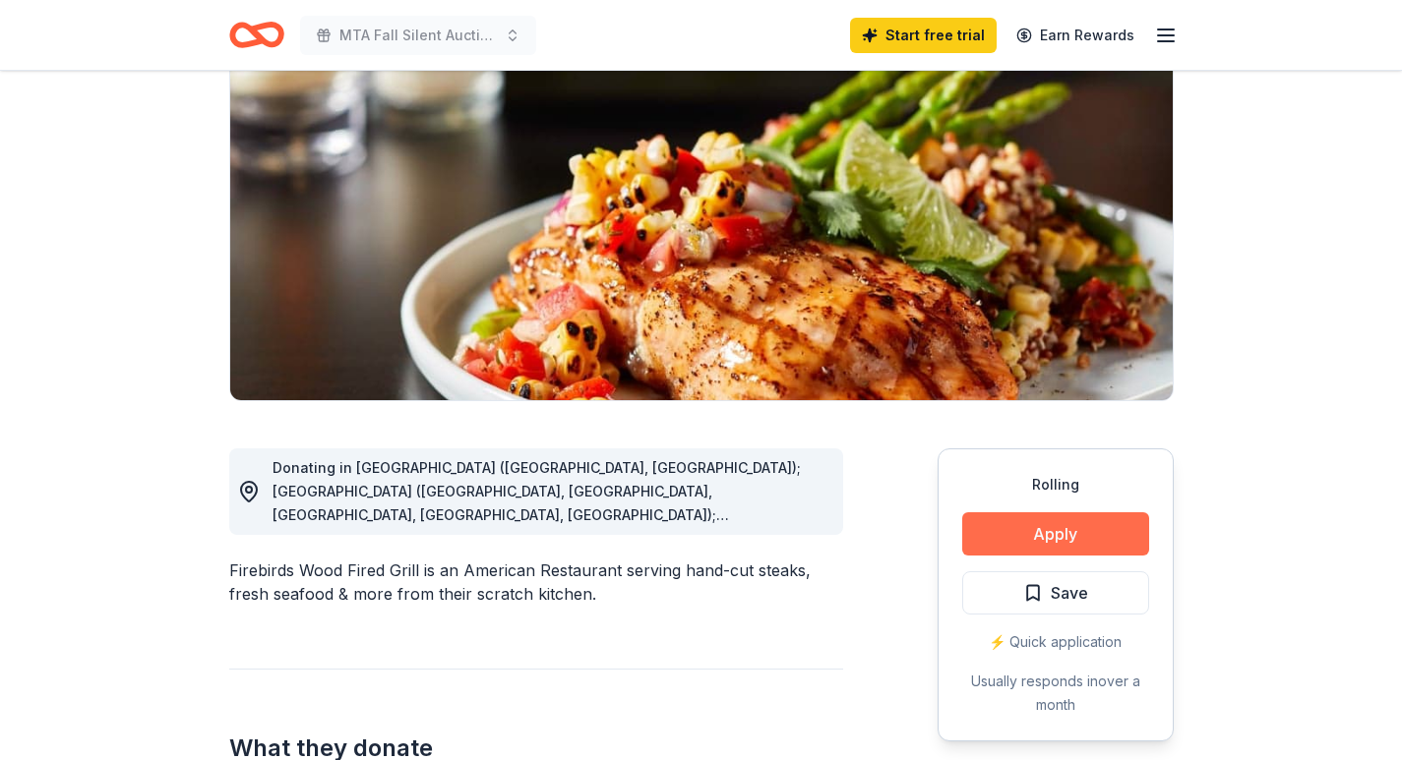
click at [1075, 535] on button "Apply" at bounding box center [1055, 533] width 187 height 43
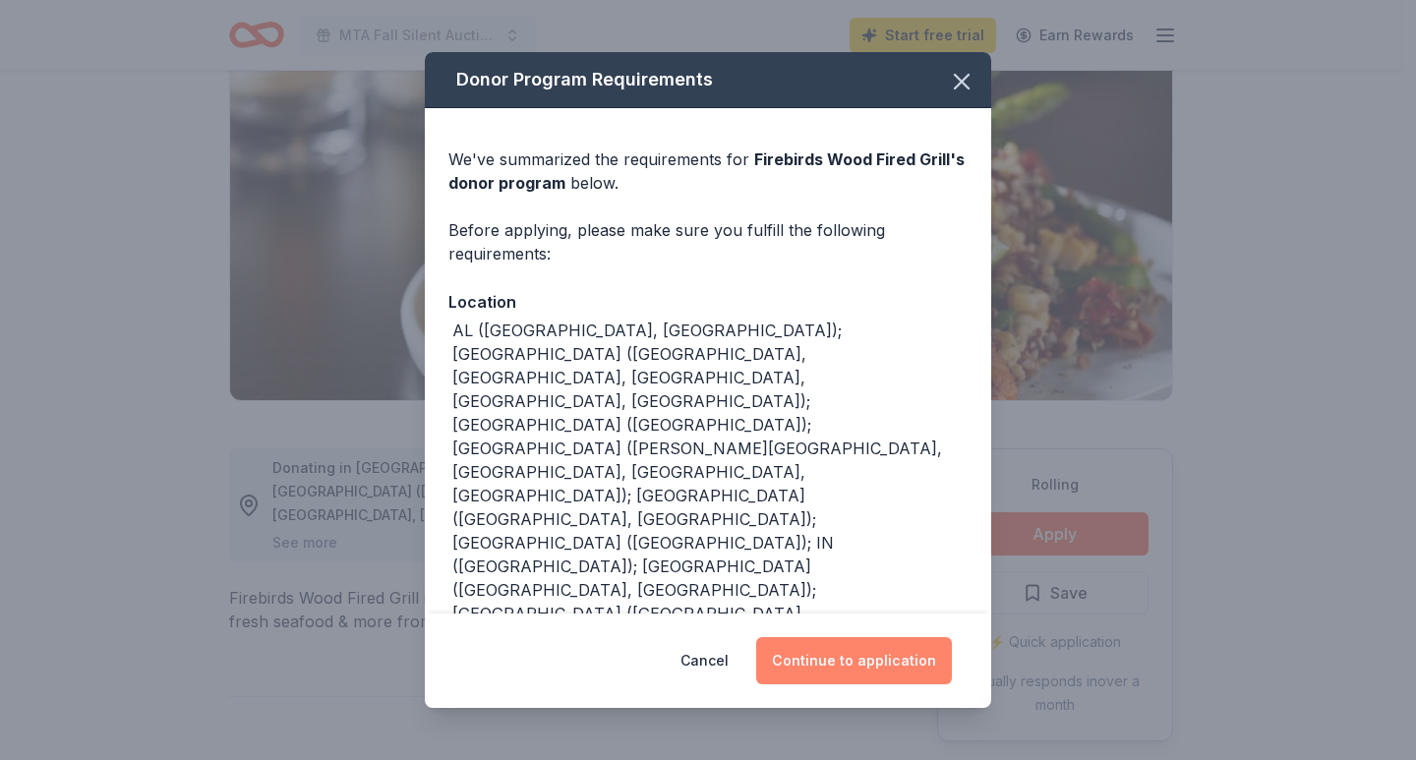
click at [834, 662] on button "Continue to application" at bounding box center [854, 660] width 196 height 47
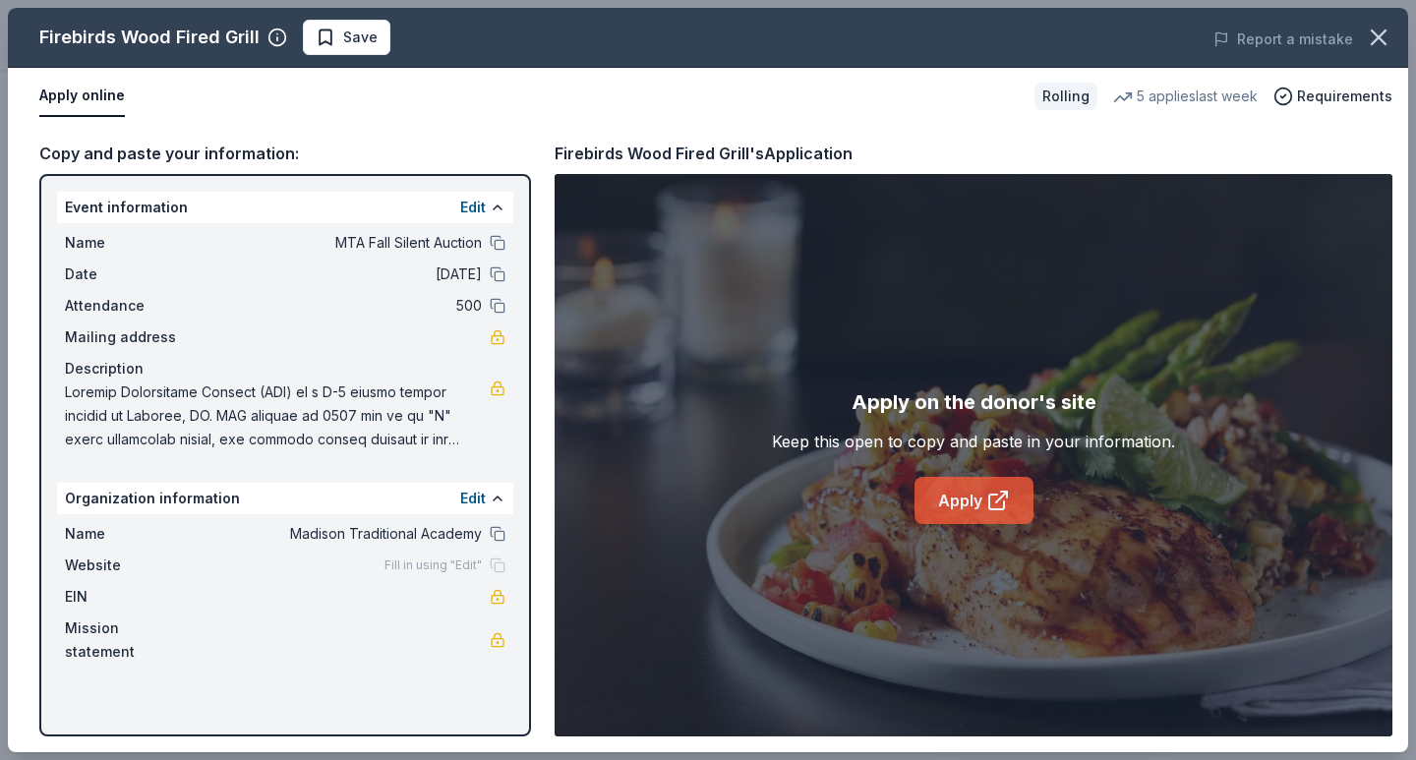
click at [954, 504] on link "Apply" at bounding box center [974, 500] width 119 height 47
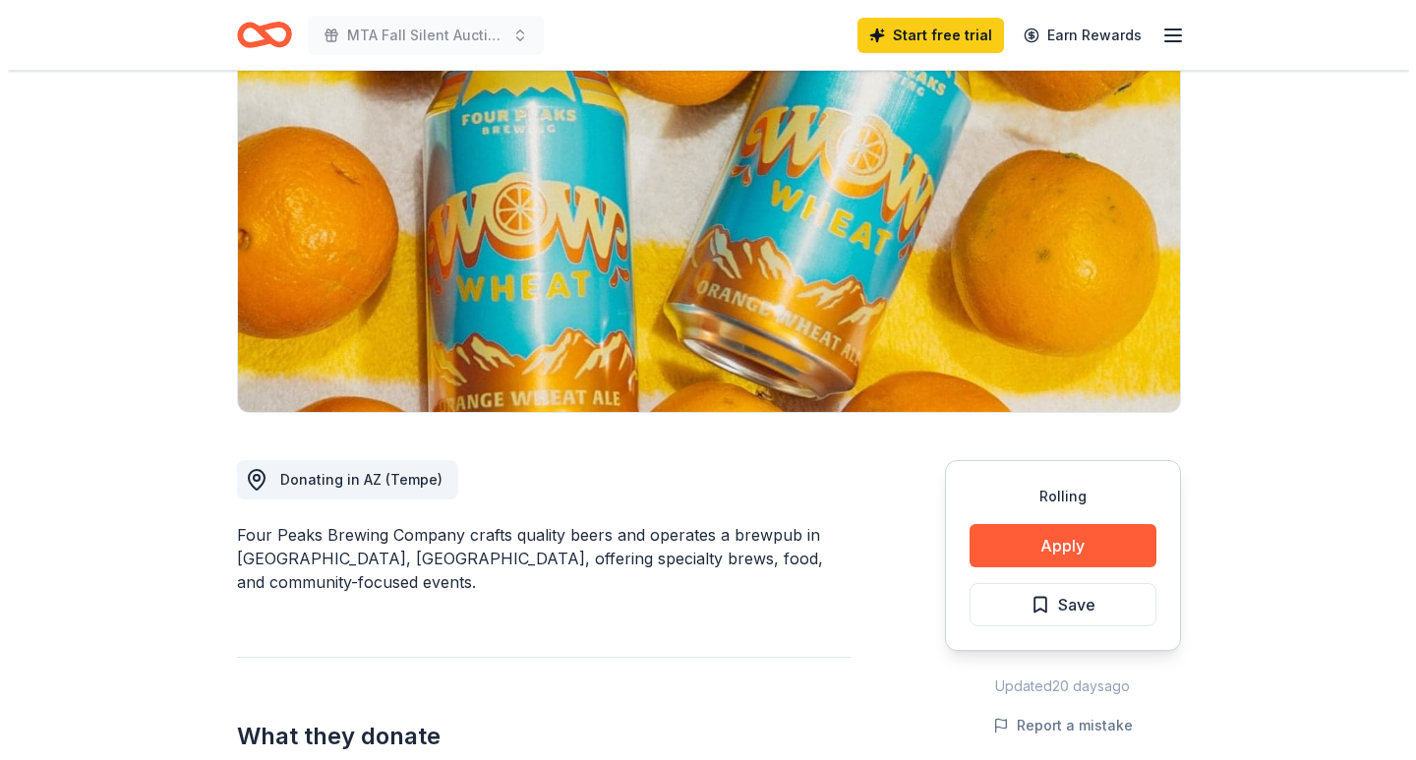
scroll to position [197, 0]
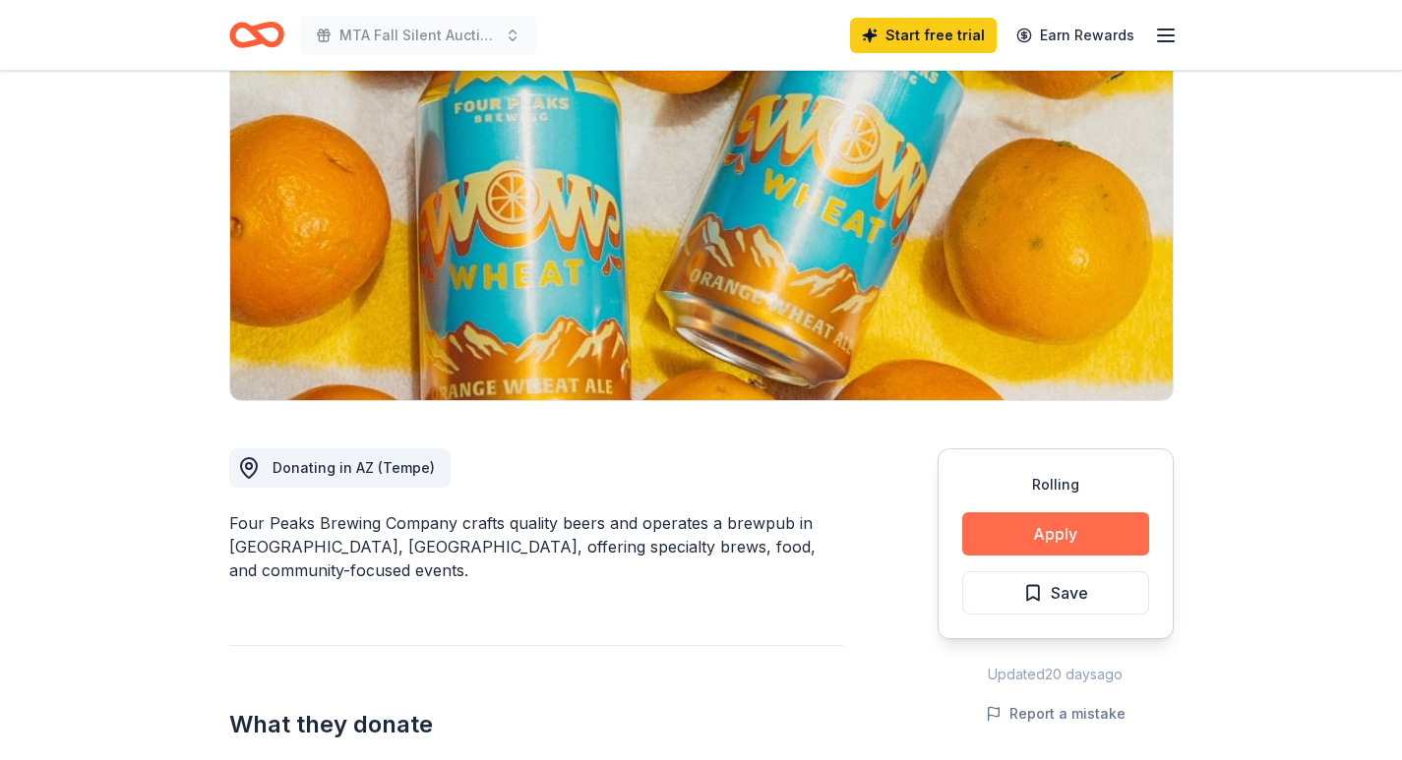
click at [1022, 526] on button "Apply" at bounding box center [1055, 533] width 187 height 43
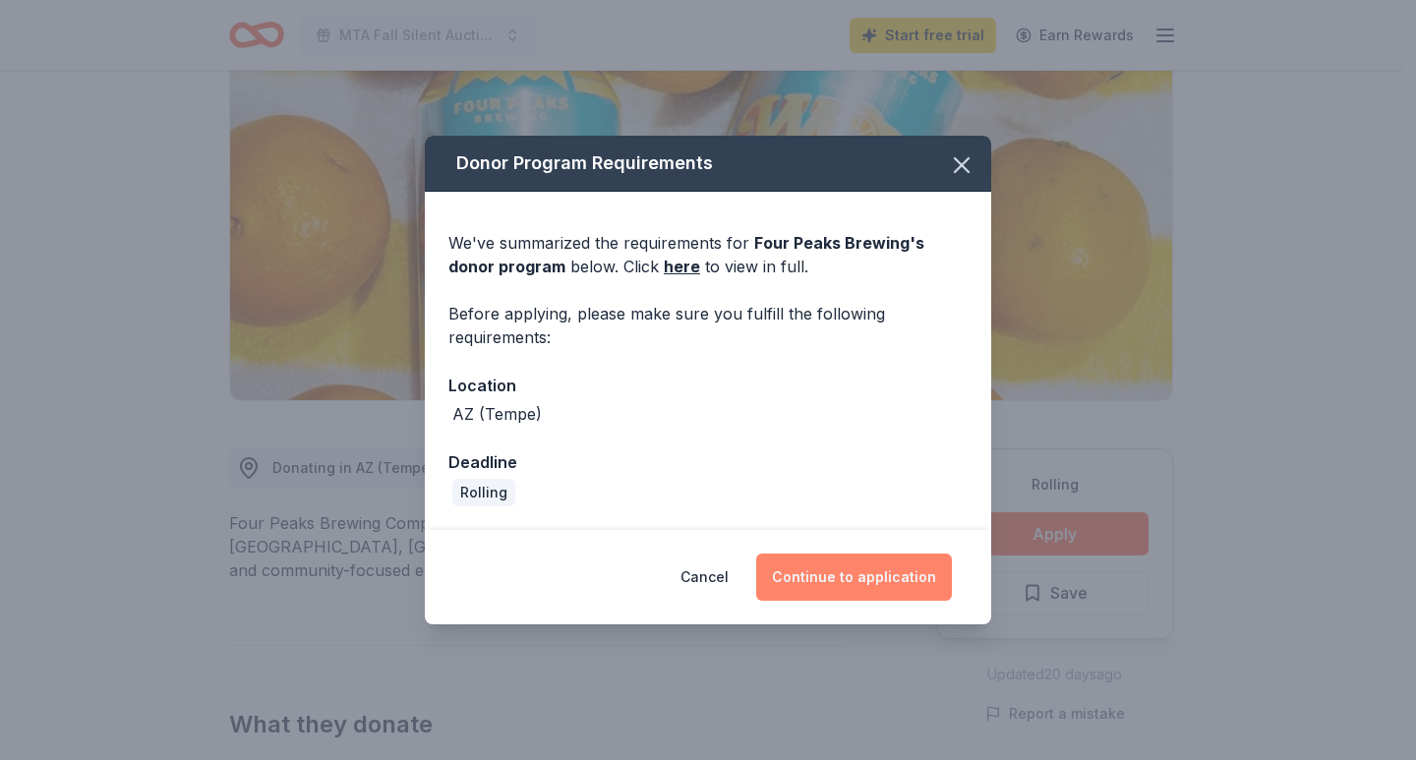
click at [880, 563] on button "Continue to application" at bounding box center [854, 577] width 196 height 47
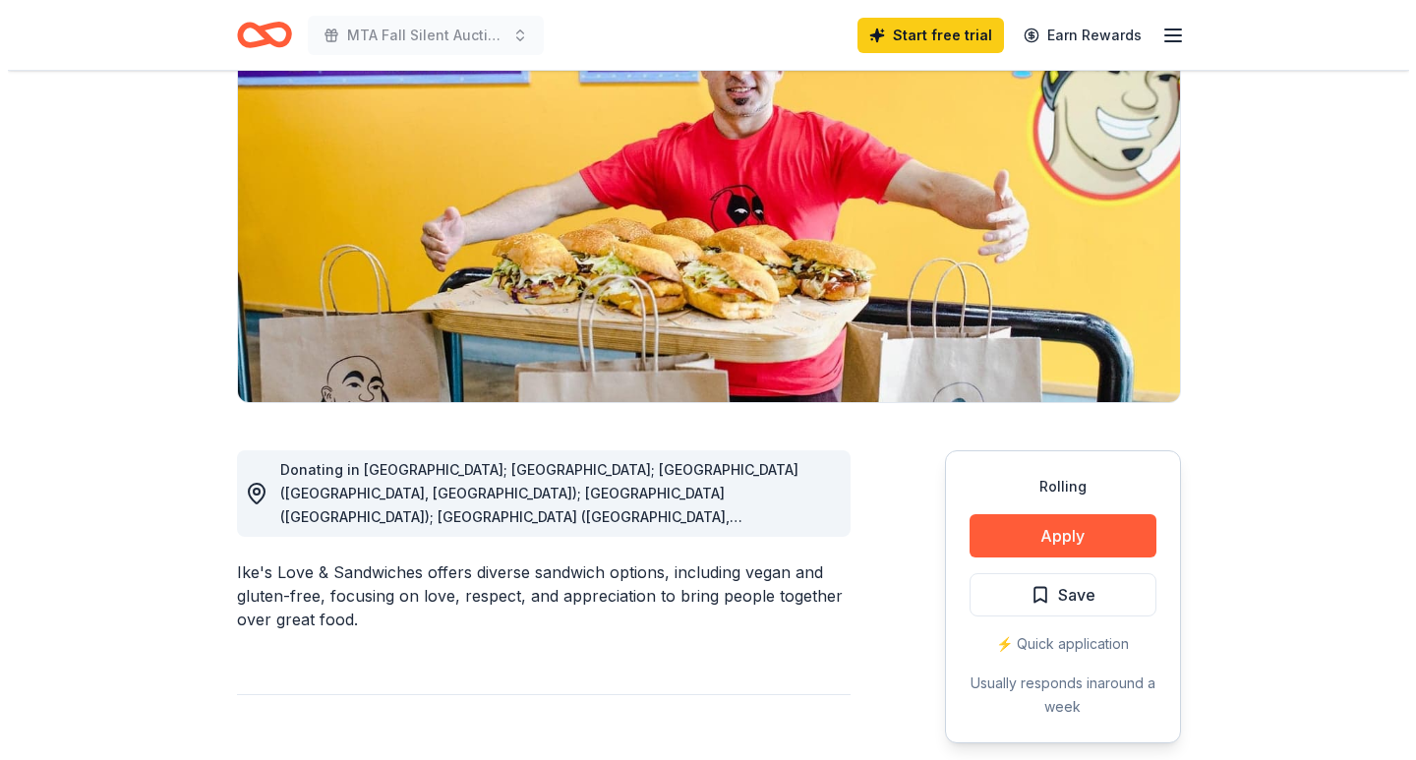
scroll to position [197, 0]
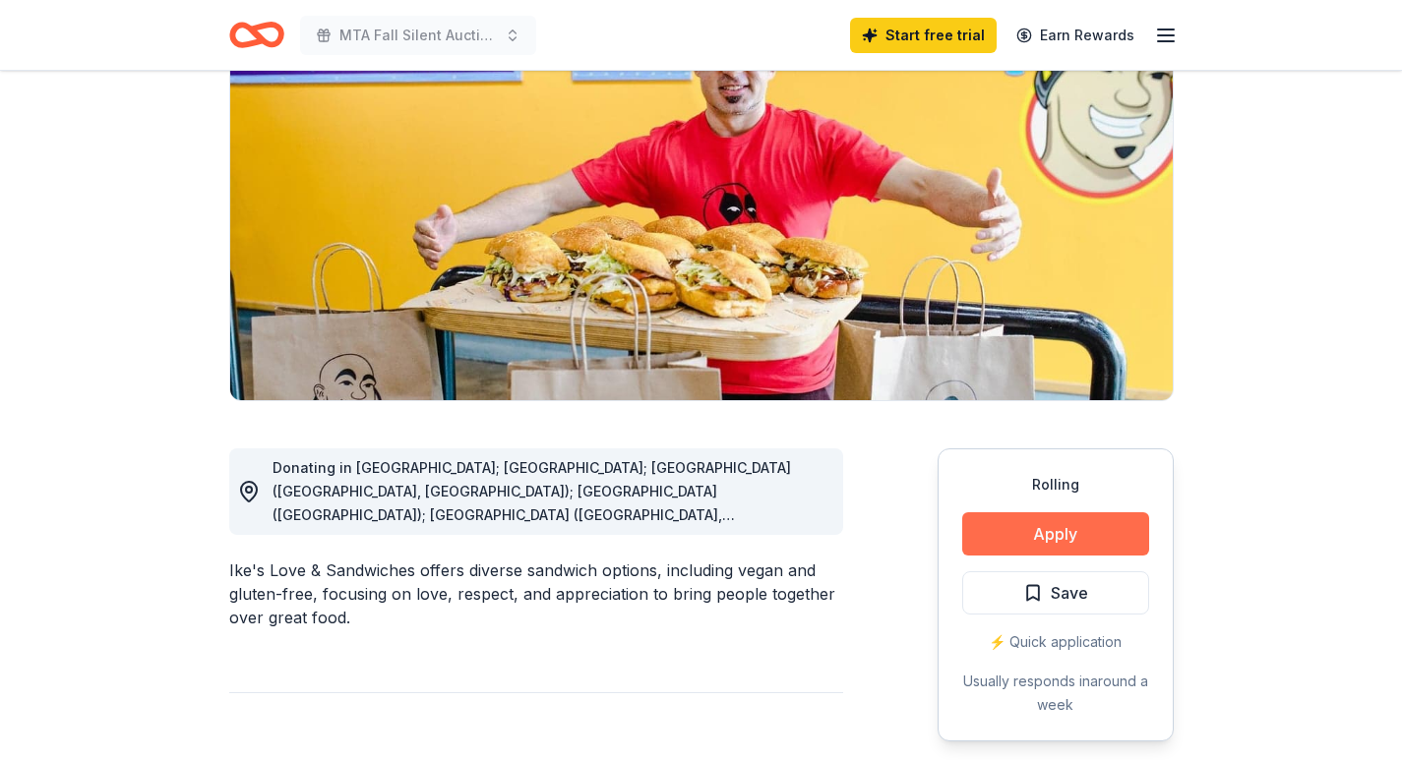
click at [1047, 532] on button "Apply" at bounding box center [1055, 533] width 187 height 43
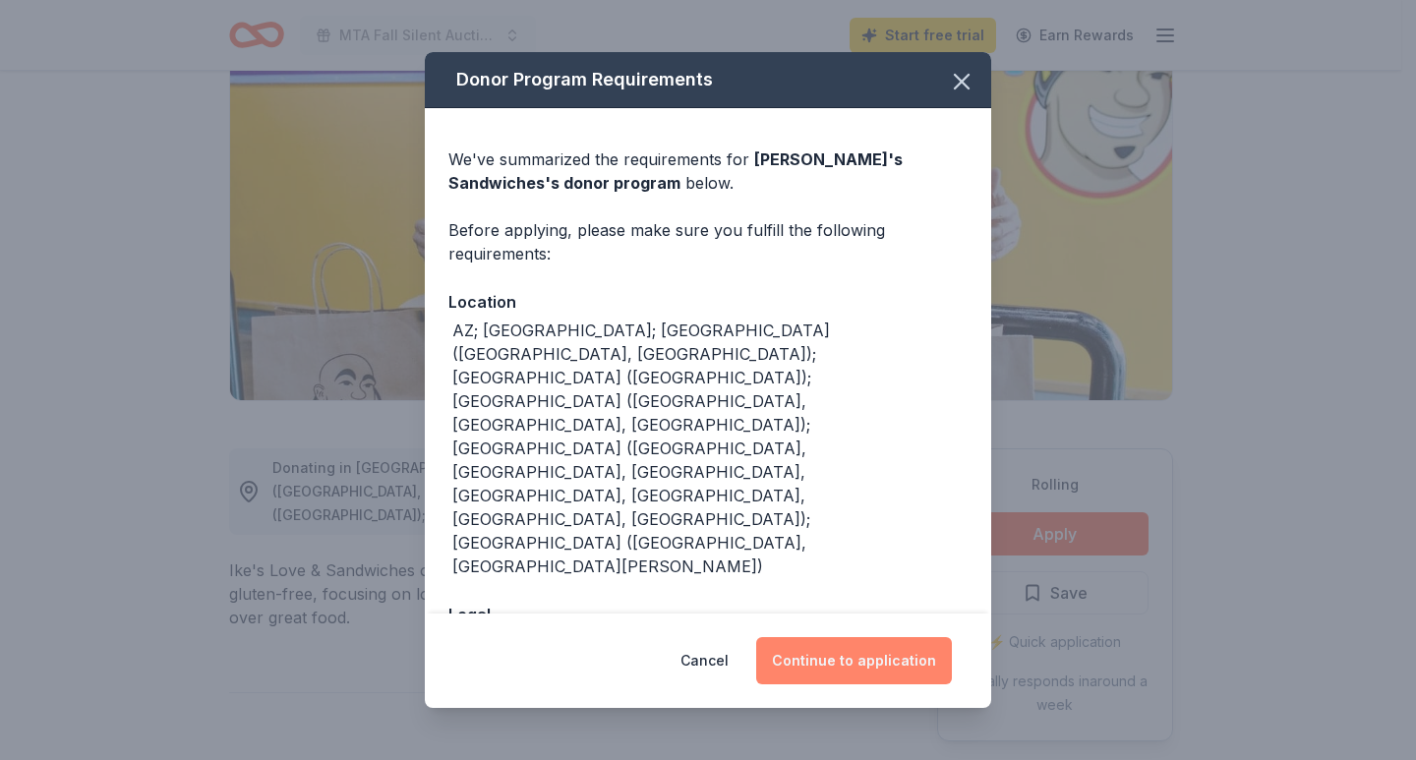
click at [887, 651] on button "Continue to application" at bounding box center [854, 660] width 196 height 47
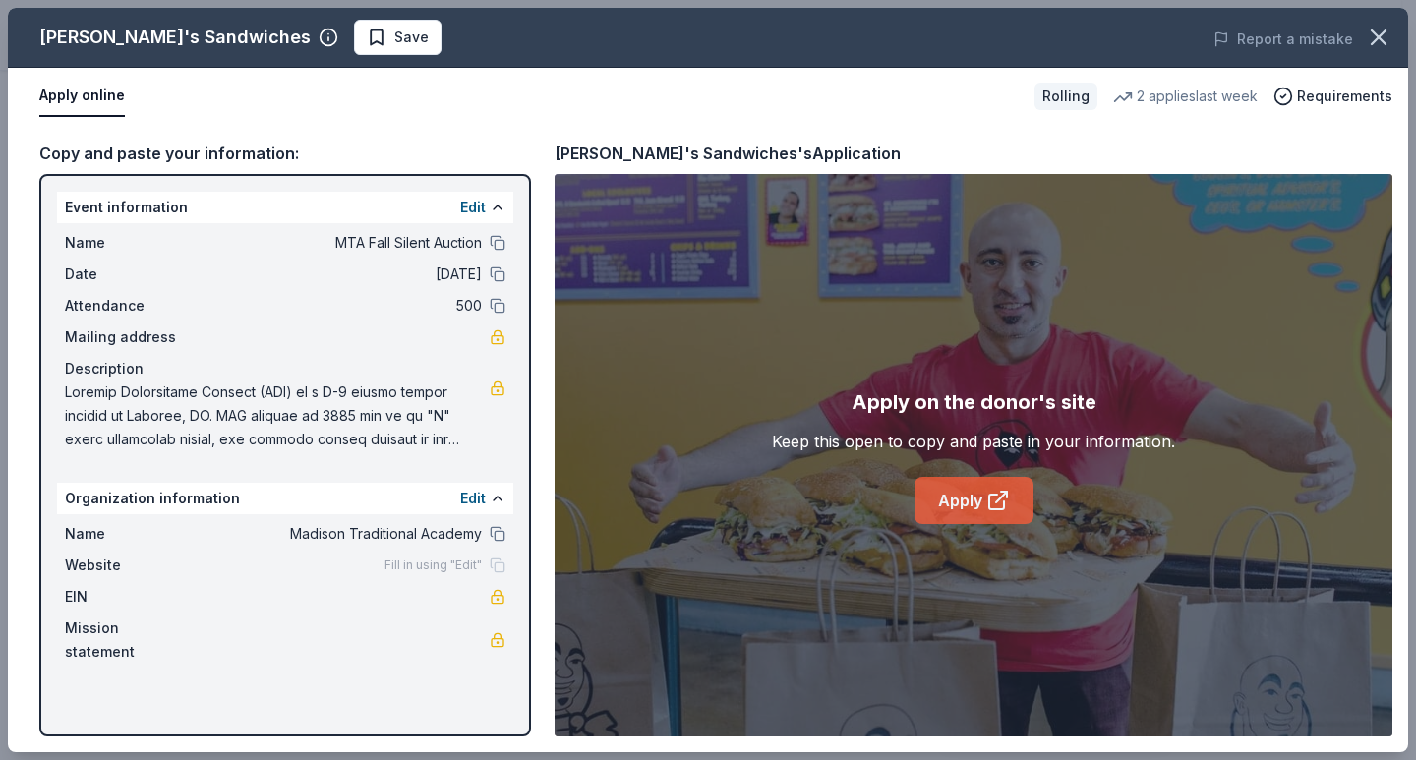
click at [970, 491] on link "Apply" at bounding box center [974, 500] width 119 height 47
